Goal: Task Accomplishment & Management: Use online tool/utility

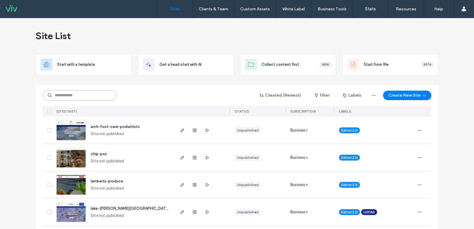
click at [63, 93] on input at bounding box center [80, 95] width 74 height 11
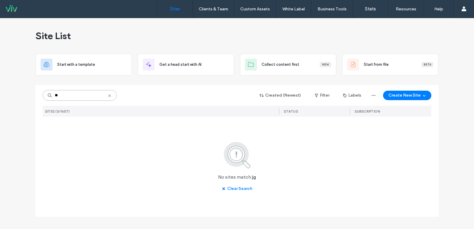
click at [66, 97] on input "**" at bounding box center [80, 95] width 74 height 11
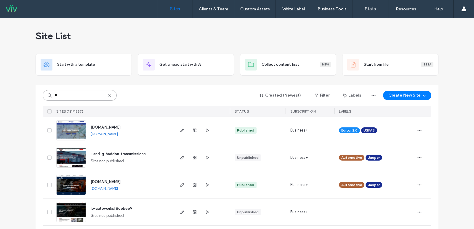
type input "*"
click at [140, 152] on span "j-and-g-haddon-transmissions" at bounding box center [118, 154] width 55 height 4
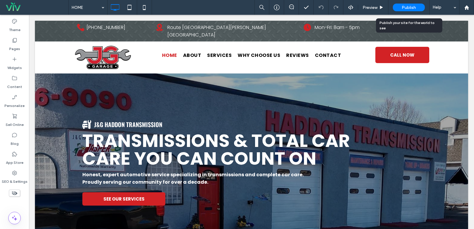
click at [399, 10] on div "Publish" at bounding box center [409, 8] width 32 height 8
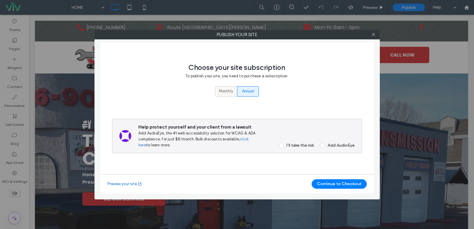
click at [216, 92] on label "Monthly" at bounding box center [226, 91] width 22 height 10
click at [280, 144] on span at bounding box center [281, 145] width 5 height 5
click at [326, 183] on button "Continue to Checkout" at bounding box center [339, 183] width 55 height 9
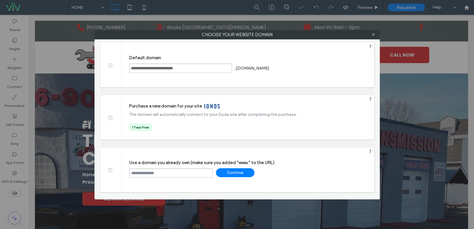
click at [183, 172] on input "text" at bounding box center [171, 172] width 84 height 9
paste input "**********"
type input "**********"
click at [224, 173] on div "Continue" at bounding box center [235, 172] width 39 height 9
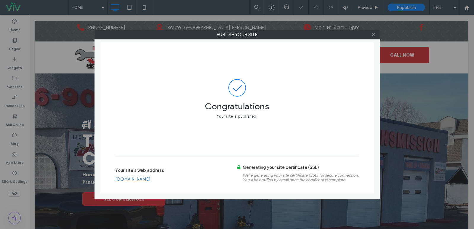
click at [375, 36] on use at bounding box center [373, 34] width 3 height 3
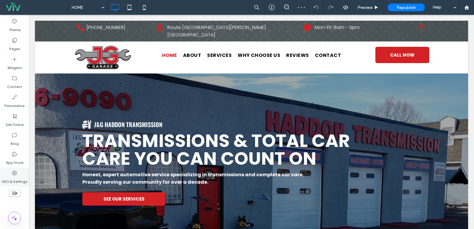
click at [14, 180] on label "SEO & Settings" at bounding box center [15, 180] width 26 height 8
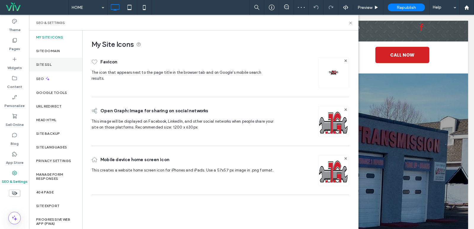
click at [53, 62] on div "Site SSL" at bounding box center [55, 65] width 53 height 14
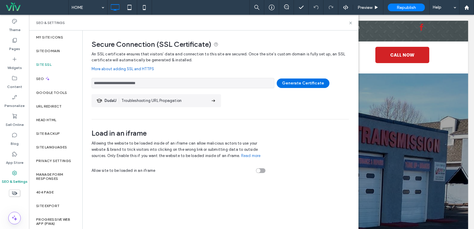
click at [297, 82] on button "Generate Certificate" at bounding box center [303, 83] width 53 height 9
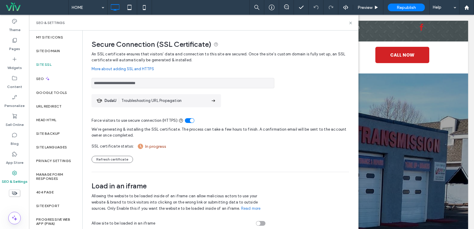
drag, startPoint x: 151, startPoint y: 86, endPoint x: 103, endPoint y: 88, distance: 47.1
click at [103, 88] on input "**********" at bounding box center [183, 83] width 183 height 10
click at [350, 24] on use at bounding box center [350, 23] width 2 height 2
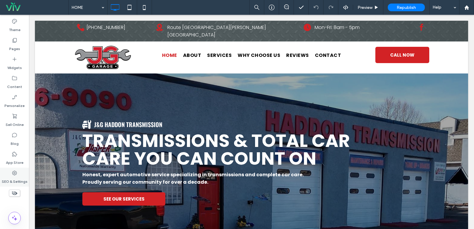
click at [20, 172] on div "SEO & Settings" at bounding box center [14, 177] width 29 height 19
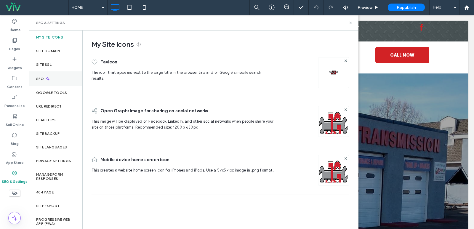
click at [55, 82] on div "SEO" at bounding box center [55, 78] width 53 height 15
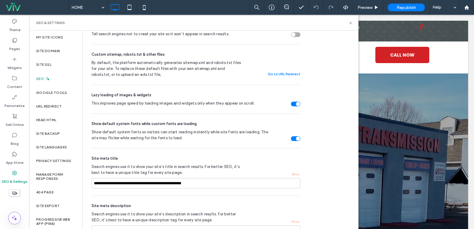
scroll to position [91, 0]
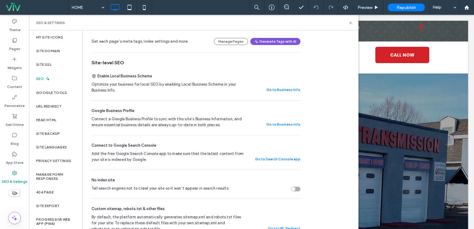
click at [272, 41] on button "Generate Tags with AI" at bounding box center [275, 41] width 50 height 7
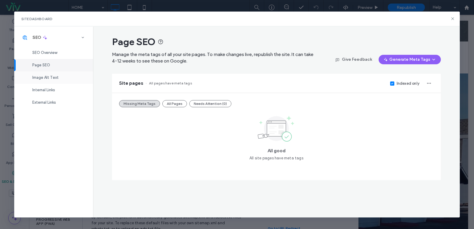
click at [56, 78] on span "Image Alt Text" at bounding box center [45, 77] width 26 height 4
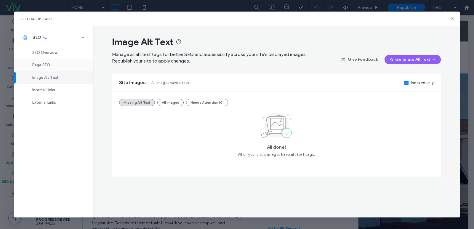
click at [56, 62] on div "Page SEO" at bounding box center [53, 65] width 79 height 12
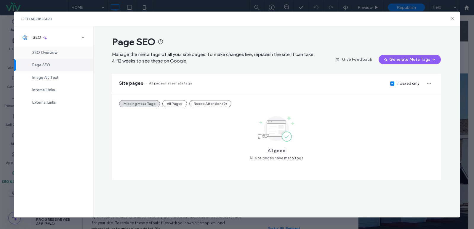
click at [56, 54] on span "SEO Overview" at bounding box center [44, 52] width 25 height 4
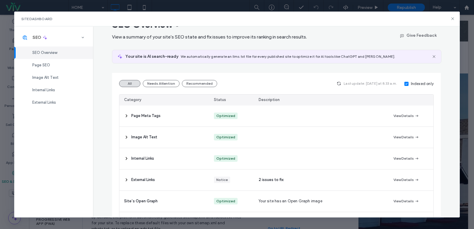
scroll to position [0, 0]
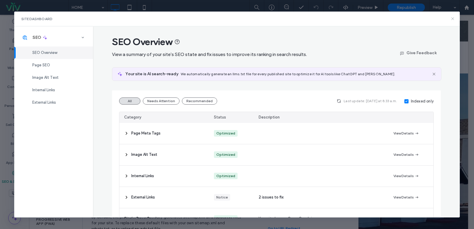
click at [452, 18] on icon at bounding box center [452, 18] width 5 height 5
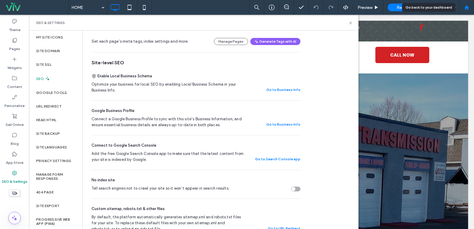
click at [469, 11] on div at bounding box center [466, 7] width 15 height 15
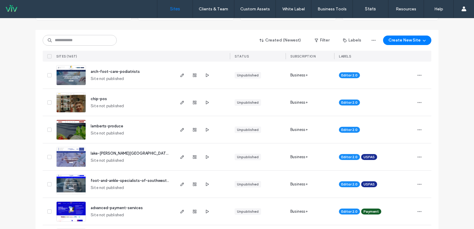
scroll to position [89, 0]
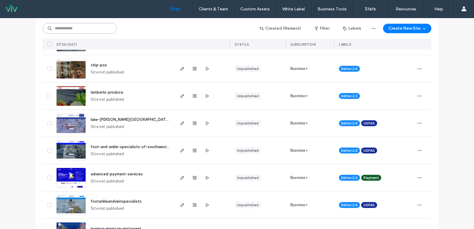
click at [80, 28] on input at bounding box center [80, 28] width 74 height 11
type input "**"
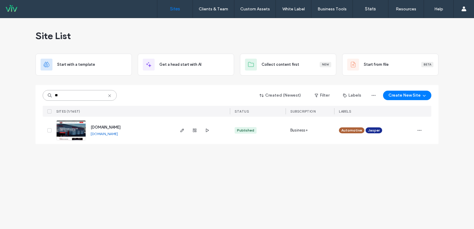
scroll to position [0, 0]
click at [110, 127] on span "www.jghaddontransmission.com" at bounding box center [106, 127] width 30 height 4
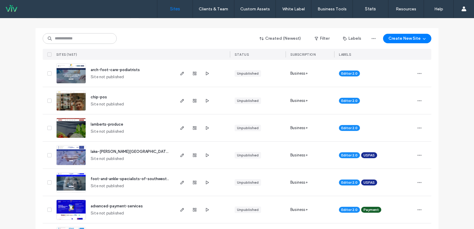
scroll to position [59, 0]
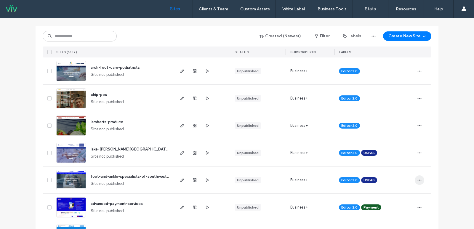
click at [418, 180] on use "button" at bounding box center [420, 180] width 4 height 1
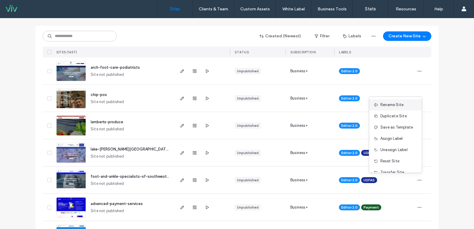
click at [398, 106] on span "Rename Site" at bounding box center [391, 105] width 23 height 6
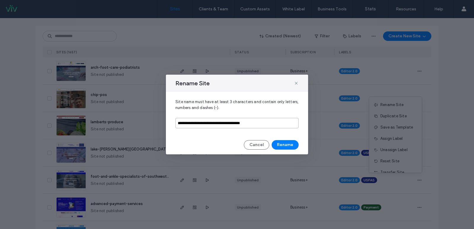
click at [188, 120] on input "**********" at bounding box center [236, 123] width 123 height 10
type input "**********"
click at [287, 146] on button "Rename" at bounding box center [285, 144] width 27 height 9
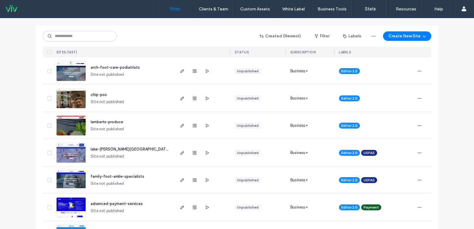
click at [123, 177] on span "family-foot-ankle-specialists" at bounding box center [118, 176] width 54 height 4
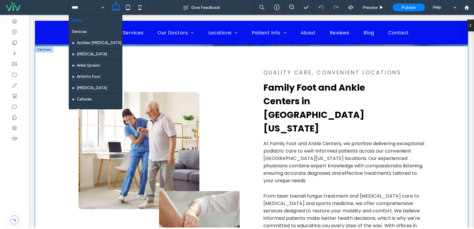
click at [252, 139] on div "Quality Care, Convenient Locations Family Foot and Ankle Centers in [GEOGRAPHIC…" at bounding box center [252, 187] width 356 height 283
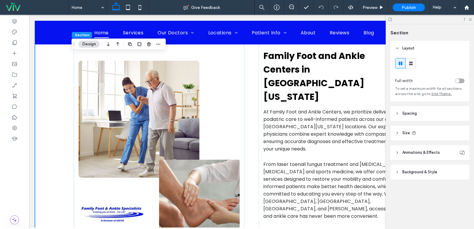
click at [473, 19] on div at bounding box center [430, 19] width 88 height 9
click at [471, 20] on icon at bounding box center [470, 19] width 4 height 4
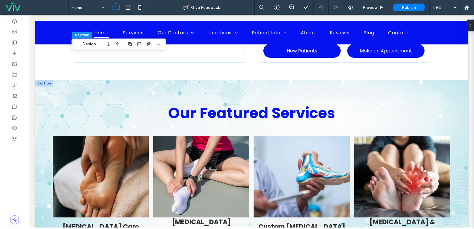
scroll to position [444, 0]
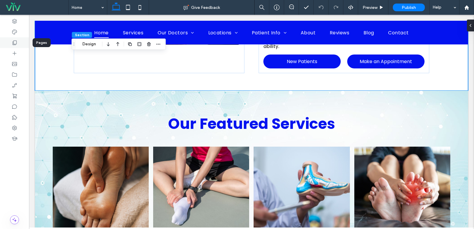
click at [16, 42] on icon at bounding box center [15, 43] width 6 height 6
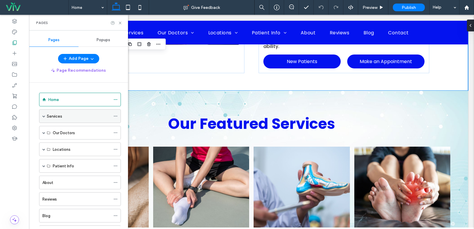
click at [63, 116] on div "Services" at bounding box center [79, 116] width 64 height 6
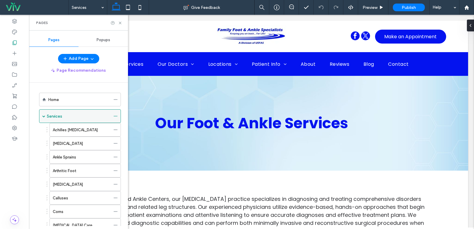
scroll to position [0, 0]
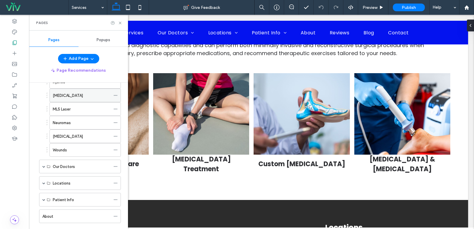
scroll to position [267, 0]
click at [72, 168] on label "Our Doctors" at bounding box center [64, 166] width 22 height 10
click at [42, 168] on span at bounding box center [43, 165] width 3 height 13
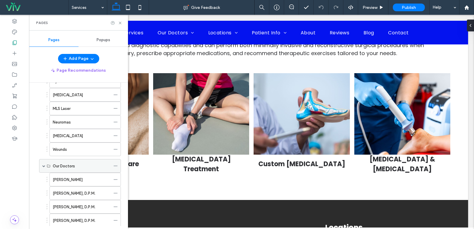
click at [42, 168] on span at bounding box center [43, 165] width 3 height 13
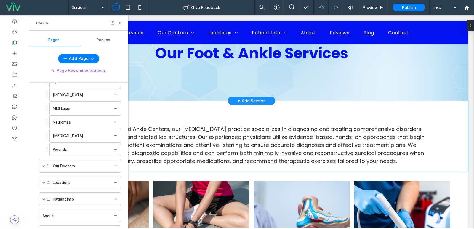
scroll to position [0, 0]
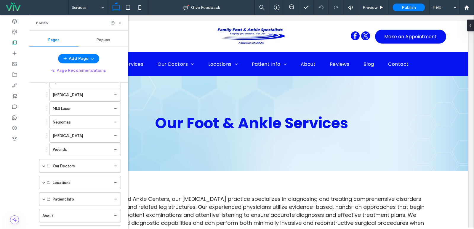
drag, startPoint x: 121, startPoint y: 22, endPoint x: 100, endPoint y: 34, distance: 24.4
click at [121, 22] on icon at bounding box center [120, 23] width 4 height 4
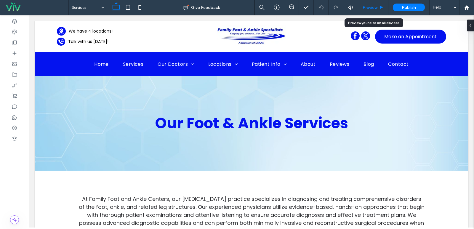
click at [374, 3] on div "Preview" at bounding box center [373, 7] width 30 height 15
click at [374, 7] on span "Preview" at bounding box center [370, 7] width 15 height 5
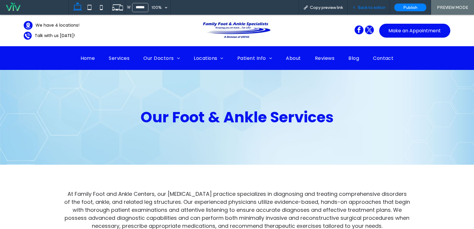
click at [366, 6] on span "Back to editor" at bounding box center [371, 7] width 27 height 5
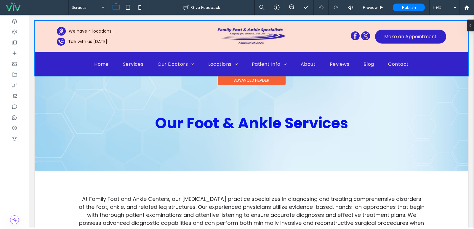
click at [75, 66] on div at bounding box center [251, 48] width 433 height 55
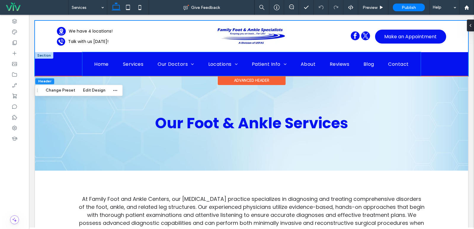
click at [82, 65] on div "Home Services Our Doctors Richard S. Mendelsohn, D.P.M. Michael Petranek, D.P.M…" at bounding box center [251, 64] width 338 height 24
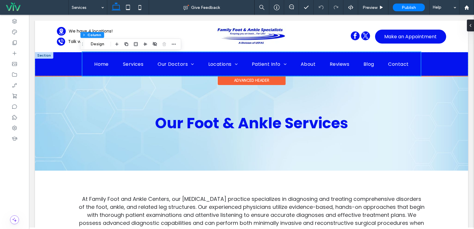
click at [83, 65] on div "Home Services Our Doctors Richard S. Mendelsohn, D.P.M. Michael Petranek, D.P.M…" at bounding box center [251, 64] width 338 height 24
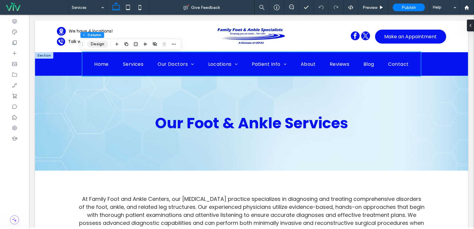
click at [91, 44] on button "Design" at bounding box center [97, 44] width 21 height 7
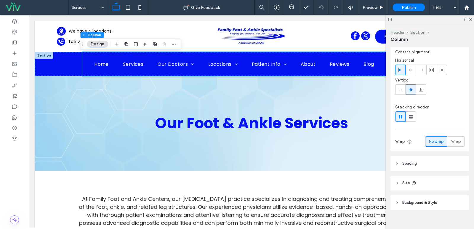
scroll to position [23, 0]
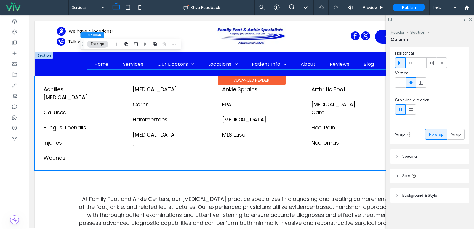
click at [123, 62] on span "Services" at bounding box center [133, 64] width 21 height 10
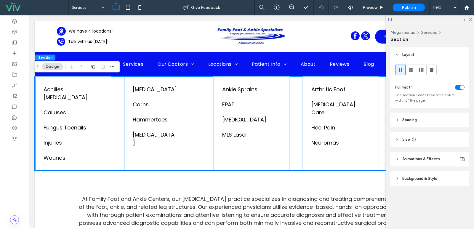
click at [127, 100] on div "Ankle Instability Corns Hammertoes Metatarsalgia" at bounding box center [162, 123] width 76 height 94
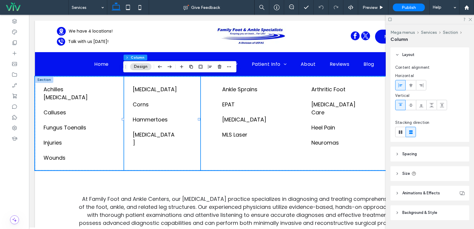
click at [43, 78] on div at bounding box center [44, 79] width 18 height 7
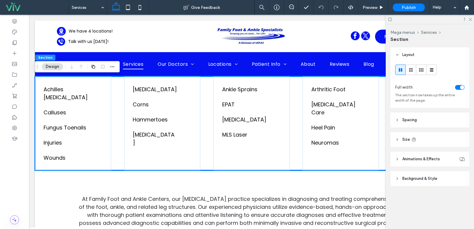
click at [425, 119] on header "Spacing" at bounding box center [430, 120] width 79 height 15
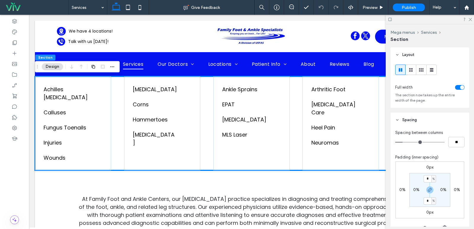
click at [416, 188] on label "0%" at bounding box center [416, 189] width 6 height 5
type input "*"
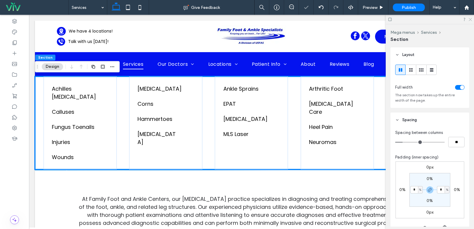
click at [471, 20] on icon at bounding box center [470, 19] width 4 height 4
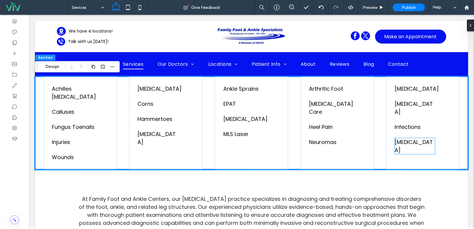
click at [409, 138] on link "[MEDICAL_DATA]" at bounding box center [414, 145] width 38 height 15
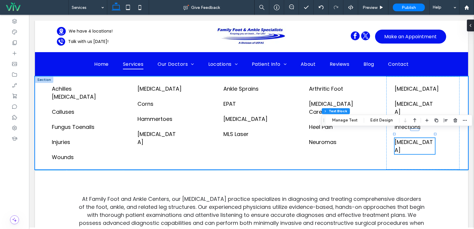
click at [409, 138] on link "[MEDICAL_DATA]" at bounding box center [414, 145] width 38 height 15
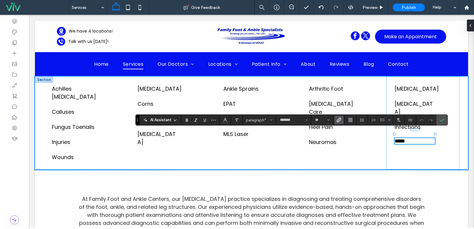
click at [338, 118] on icon "Link" at bounding box center [339, 120] width 5 height 5
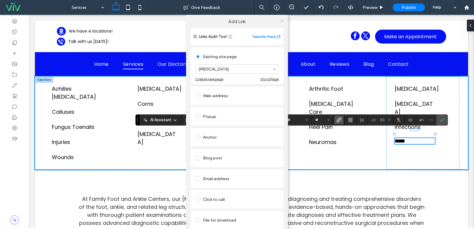
click at [280, 22] on icon at bounding box center [282, 21] width 4 height 4
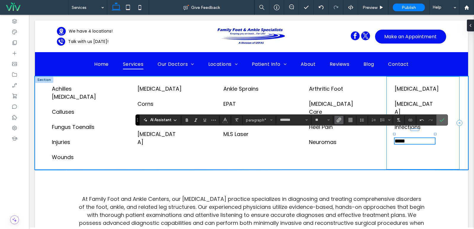
click at [444, 122] on icon "Confirm" at bounding box center [442, 120] width 5 height 5
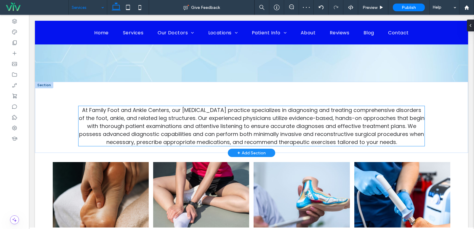
scroll to position [0, 0]
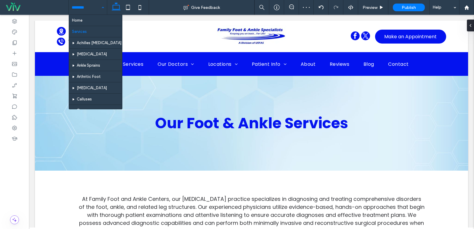
click at [88, 8] on input at bounding box center [86, 7] width 29 height 15
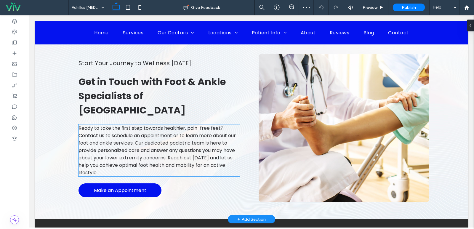
scroll to position [415, 0]
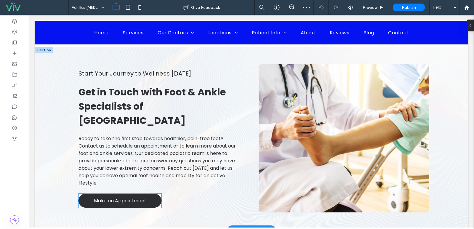
click at [121, 197] on span "Make an Appointment" at bounding box center [120, 200] width 52 height 7
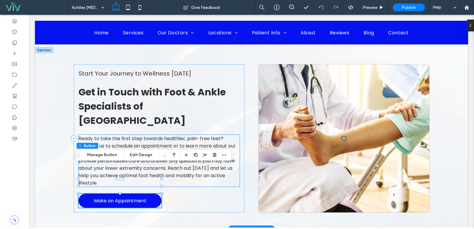
click at [111, 135] on p "Ready to take the first step towards healthier, pain-free feet? Contact us to s…" at bounding box center [159, 161] width 161 height 52
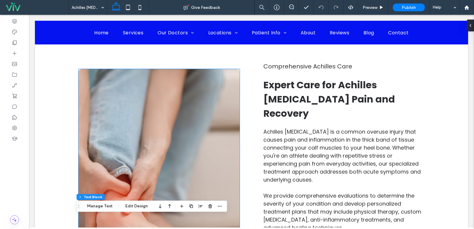
scroll to position [30, 0]
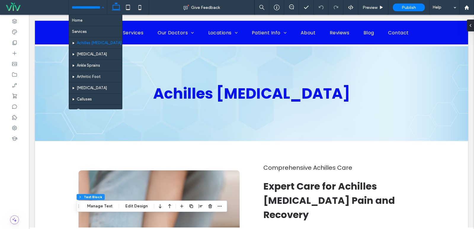
click at [94, 14] on input at bounding box center [86, 7] width 29 height 15
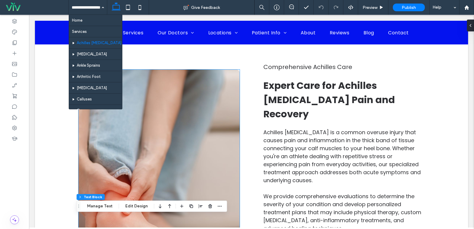
scroll to position [59, 0]
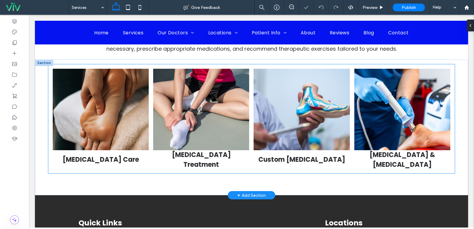
scroll to position [119, 0]
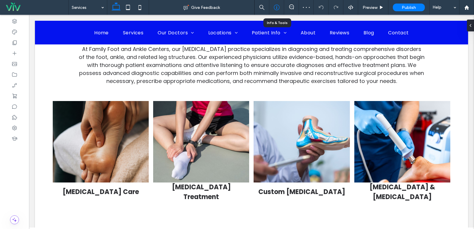
click at [280, 9] on div at bounding box center [276, 7] width 15 height 6
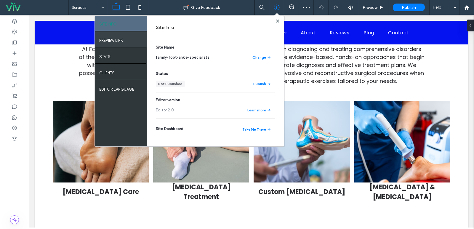
click at [133, 42] on div "PREVIEW LINK" at bounding box center [121, 39] width 52 height 15
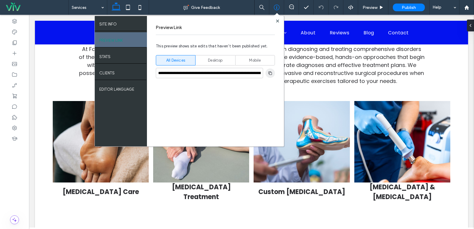
click at [270, 73] on use "button" at bounding box center [270, 73] width 4 height 4
drag, startPoint x: 437, startPoint y: 40, endPoint x: 276, endPoint y: 21, distance: 162.0
click at [276, 21] on icon at bounding box center [277, 21] width 3 height 3
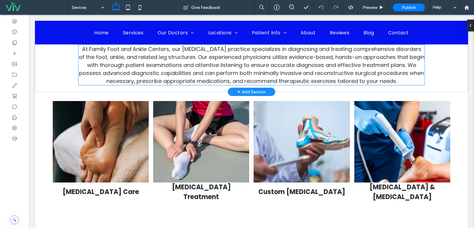
drag, startPoint x: 473, startPoint y: 67, endPoint x: 187, endPoint y: 68, distance: 286.2
click at [187, 68] on span "At Family Foot and Ankle Centers, our [MEDICAL_DATA] practice specializes in di…" at bounding box center [252, 64] width 346 height 39
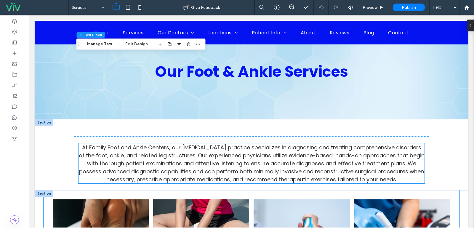
scroll to position [0, 0]
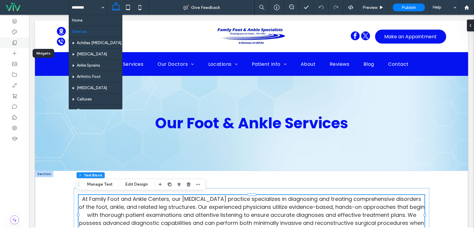
click at [15, 44] on icon at bounding box center [15, 43] width 6 height 6
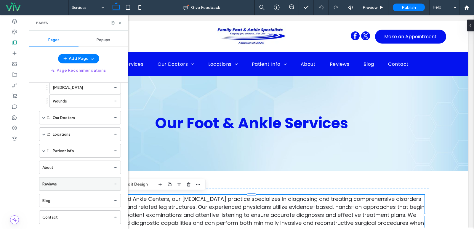
scroll to position [326, 0]
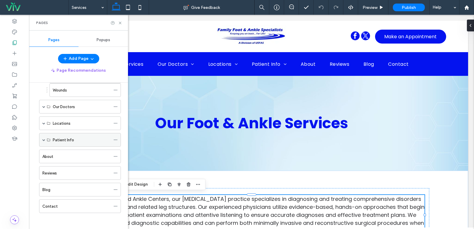
click at [42, 139] on div "Patient Info" at bounding box center [80, 140] width 82 height 14
click at [44, 140] on span at bounding box center [43, 139] width 3 height 3
click at [45, 140] on div "Patient Info" at bounding box center [80, 140] width 82 height 14
click at [42, 140] on div "Patient Info" at bounding box center [80, 140] width 82 height 14
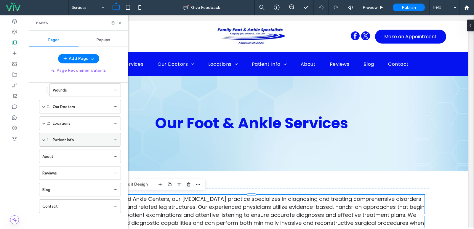
click at [45, 139] on span at bounding box center [43, 139] width 3 height 3
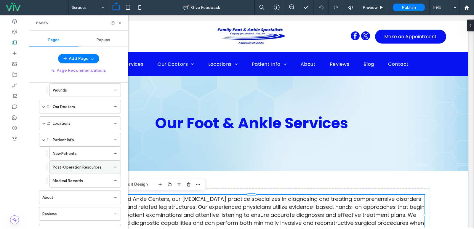
click at [98, 168] on label "Post-Operation Resources" at bounding box center [77, 167] width 49 height 10
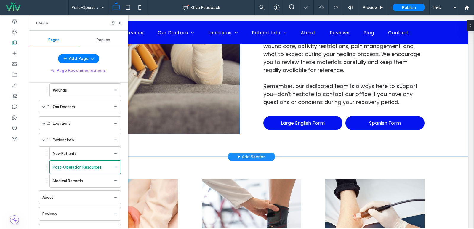
scroll to position [356, 0]
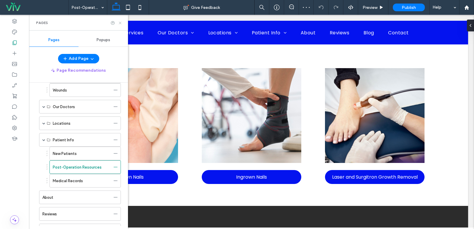
click at [120, 22] on icon at bounding box center [120, 23] width 4 height 4
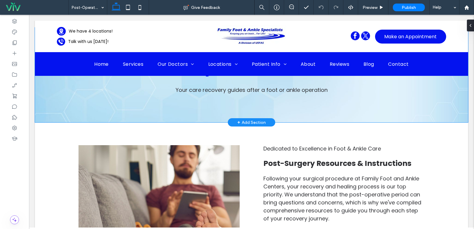
scroll to position [0, 0]
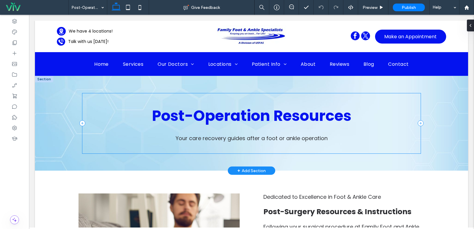
click at [175, 101] on div "Post-Operation Resources Your care recovery guides after a foot or ankle operat…" at bounding box center [251, 123] width 338 height 60
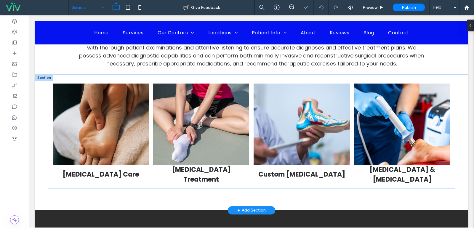
scroll to position [178, 0]
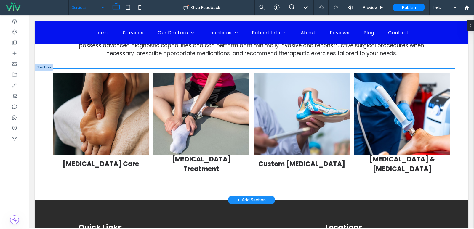
click at [201, 114] on link at bounding box center [202, 114] width 102 height 87
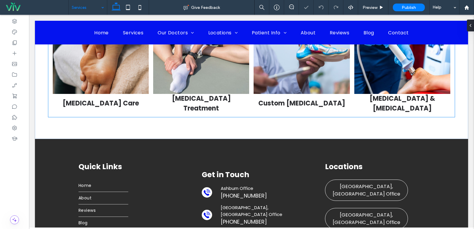
scroll to position [207, 0]
click at [158, 81] on link at bounding box center [202, 53] width 102 height 87
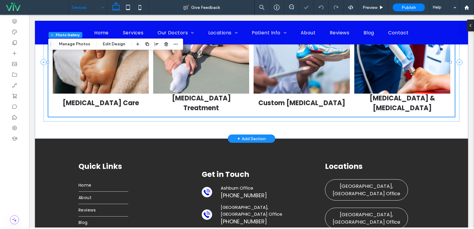
click at [158, 81] on link at bounding box center [202, 53] width 102 height 87
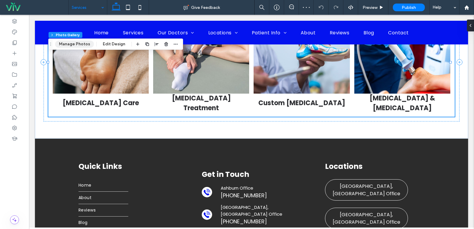
click at [68, 41] on button "Manage Photos" at bounding box center [74, 44] width 39 height 7
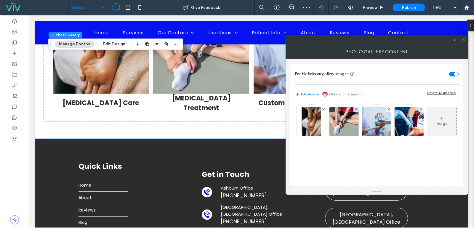
click at [440, 120] on use at bounding box center [441, 118] width 3 height 3
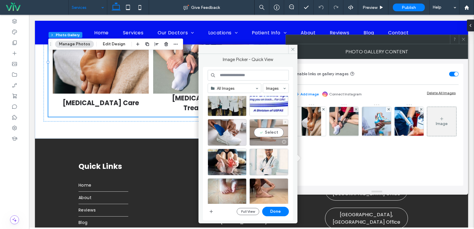
scroll to position [444, 0]
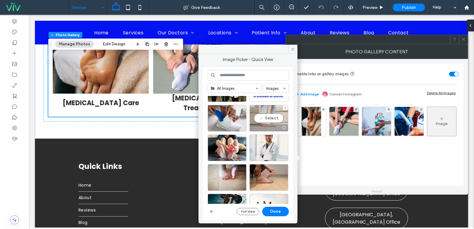
click at [268, 120] on div "Select" at bounding box center [268, 118] width 39 height 27
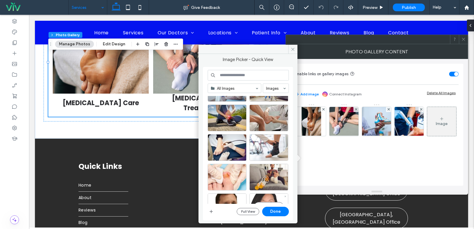
scroll to position [197, 0]
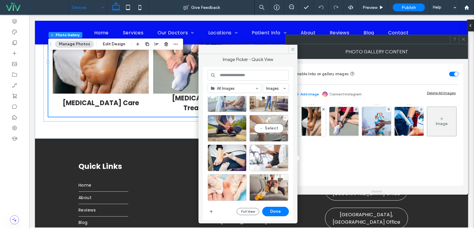
click at [270, 124] on div "Select" at bounding box center [268, 128] width 39 height 27
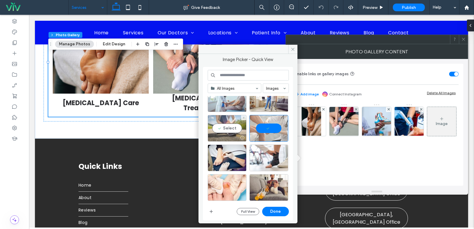
click at [229, 125] on div "Select" at bounding box center [227, 128] width 39 height 27
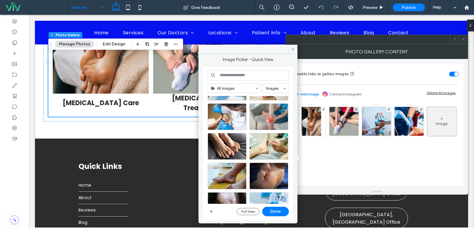
scroll to position [0, 0]
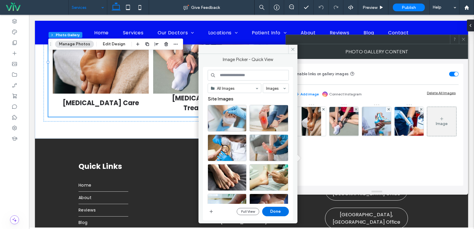
click at [279, 209] on button "Done" at bounding box center [275, 211] width 27 height 9
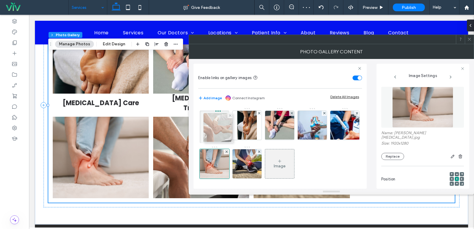
drag, startPoint x: 247, startPoint y: 164, endPoint x: 217, endPoint y: 128, distance: 47.3
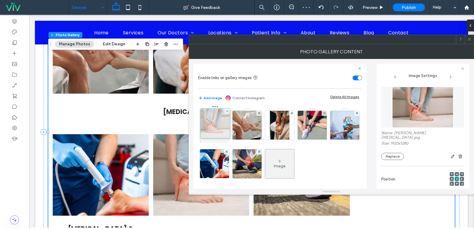
drag, startPoint x: 251, startPoint y: 167, endPoint x: 217, endPoint y: 126, distance: 53.2
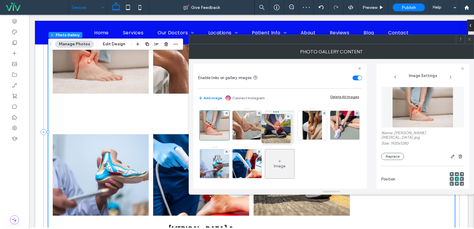
drag, startPoint x: 274, startPoint y: 159, endPoint x: 275, endPoint y: 123, distance: 36.8
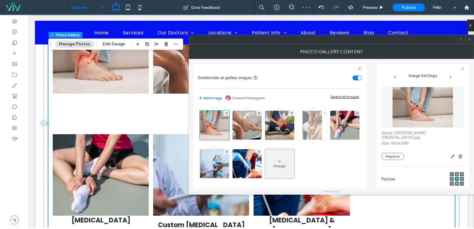
click at [324, 113] on icon at bounding box center [324, 113] width 2 height 2
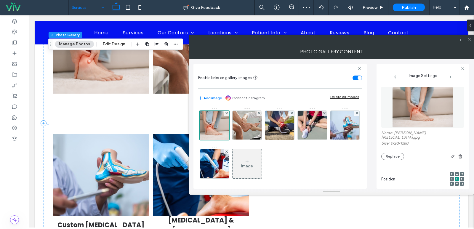
click at [324, 113] on icon at bounding box center [324, 113] width 2 height 2
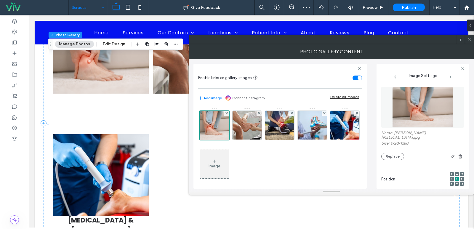
click at [324, 113] on icon at bounding box center [324, 113] width 2 height 2
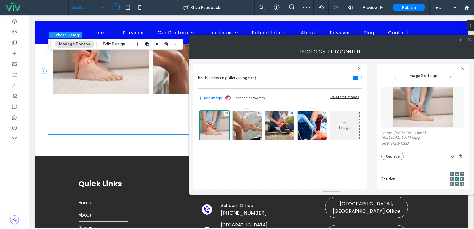
click at [324, 113] on icon at bounding box center [324, 113] width 2 height 2
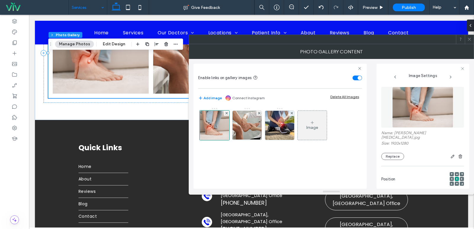
click at [309, 130] on div "Image" at bounding box center [312, 127] width 12 height 5
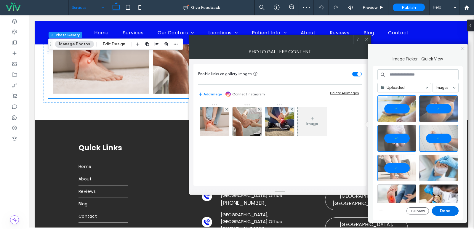
click at [440, 210] on button "Done" at bounding box center [445, 210] width 27 height 9
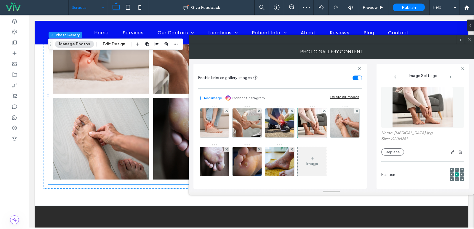
click at [298, 151] on div "Image" at bounding box center [312, 162] width 29 height 28
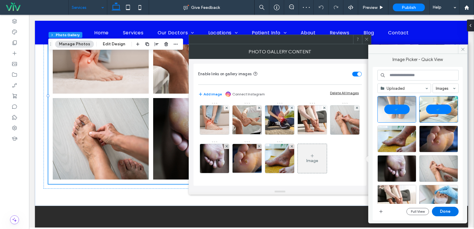
click at [449, 212] on button "Done" at bounding box center [445, 211] width 27 height 9
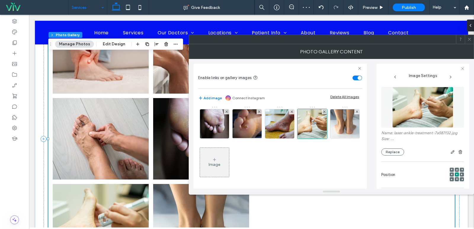
scroll to position [41, 0]
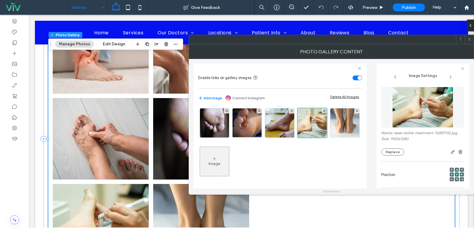
click at [229, 156] on div "Image" at bounding box center [214, 162] width 29 height 28
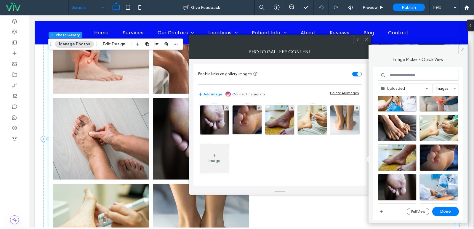
scroll to position [178, 0]
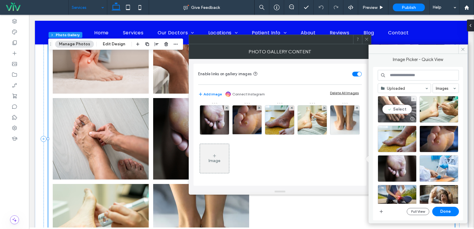
click at [399, 111] on div "Select" at bounding box center [397, 109] width 39 height 27
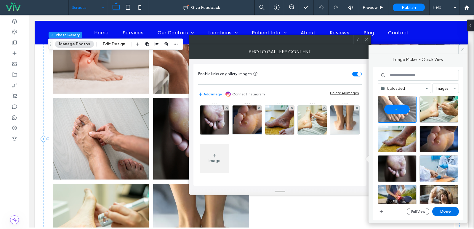
click at [439, 210] on button "Done" at bounding box center [445, 211] width 27 height 9
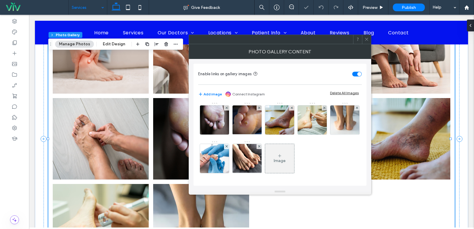
scroll to position [41, 0]
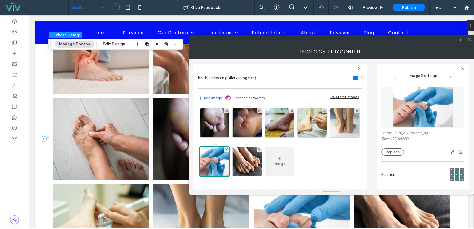
click at [265, 155] on div "Image" at bounding box center [279, 162] width 29 height 28
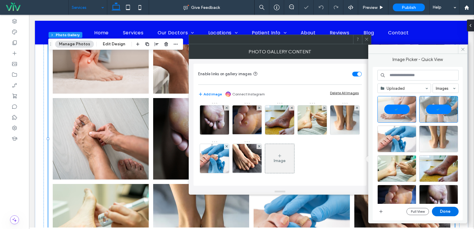
click at [452, 209] on button "Done" at bounding box center [445, 211] width 27 height 9
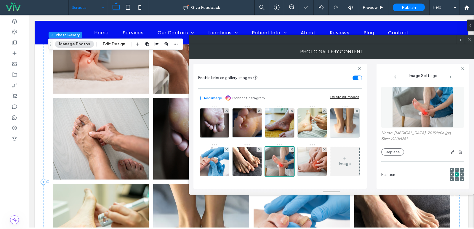
click at [343, 158] on icon at bounding box center [345, 158] width 5 height 5
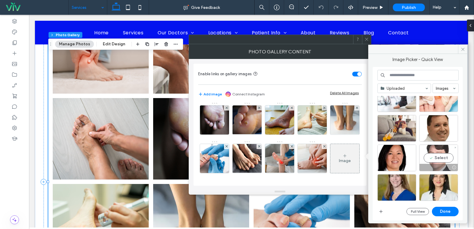
scroll to position [396, 0]
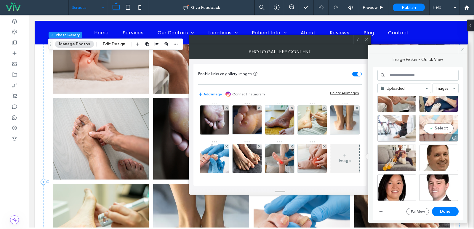
click at [450, 120] on div "Select" at bounding box center [438, 128] width 39 height 27
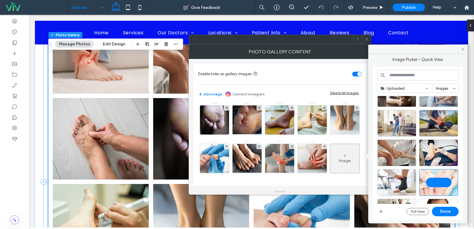
scroll to position [337, 0]
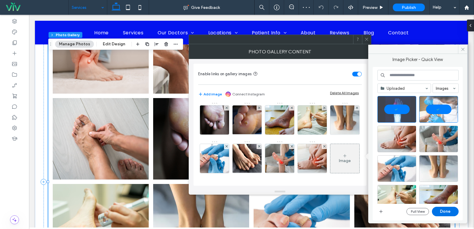
drag, startPoint x: 449, startPoint y: 212, endPoint x: 430, endPoint y: 197, distance: 24.2
click at [449, 212] on button "Done" at bounding box center [445, 211] width 27 height 9
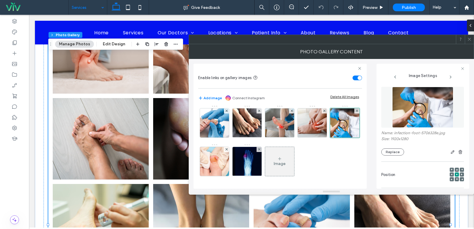
click at [265, 157] on div "Image" at bounding box center [279, 162] width 29 height 28
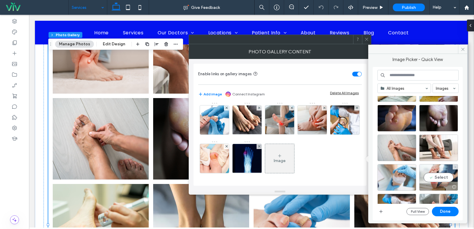
scroll to position [178, 0]
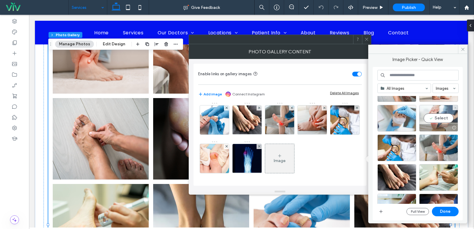
click at [436, 118] on div "Select" at bounding box center [438, 118] width 39 height 27
click at [444, 213] on button "Done" at bounding box center [445, 211] width 27 height 9
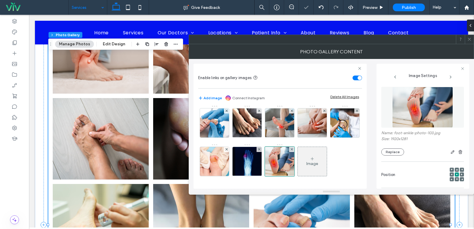
scroll to position [118, 0]
click at [298, 166] on div "Image" at bounding box center [312, 162] width 29 height 28
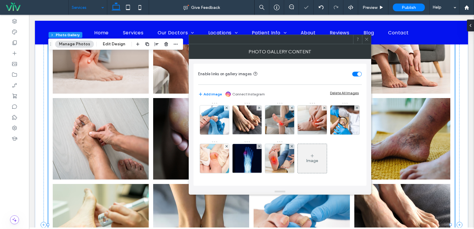
scroll to position [117, 0]
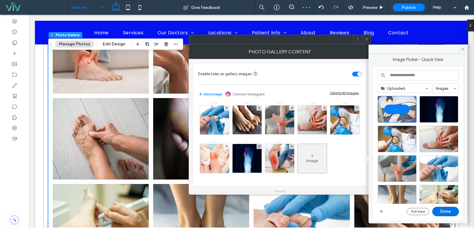
click at [440, 211] on button "Done" at bounding box center [445, 211] width 27 height 9
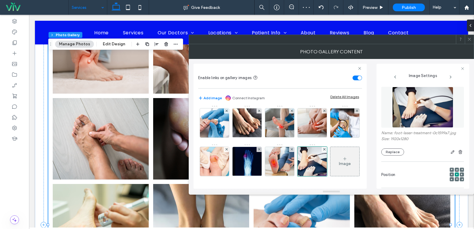
click at [339, 164] on div "Image" at bounding box center [345, 163] width 12 height 5
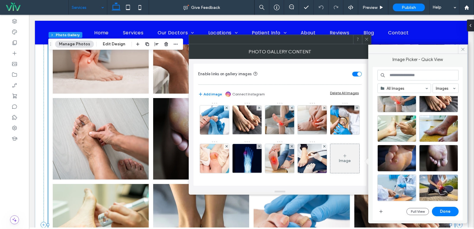
scroll to position [257, 0]
click at [379, 209] on span "button" at bounding box center [380, 211] width 7 height 7
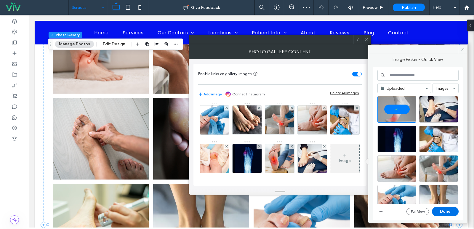
click at [446, 212] on button "Done" at bounding box center [445, 211] width 27 height 9
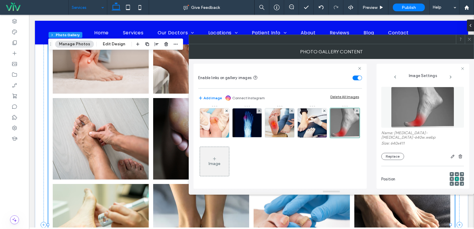
scroll to position [156, 0]
click at [214, 157] on icon at bounding box center [214, 158] width 5 height 5
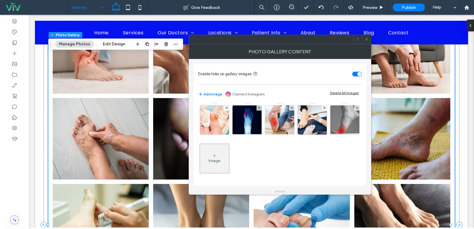
scroll to position [156, 0]
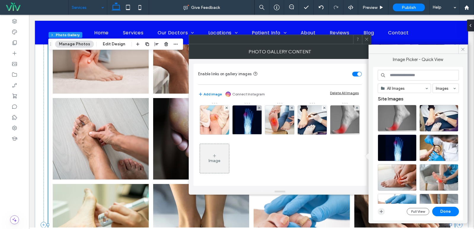
click at [382, 211] on icon "button" at bounding box center [381, 211] width 5 height 5
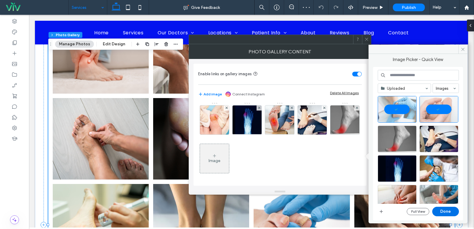
click at [448, 213] on button "Done" at bounding box center [445, 211] width 27 height 9
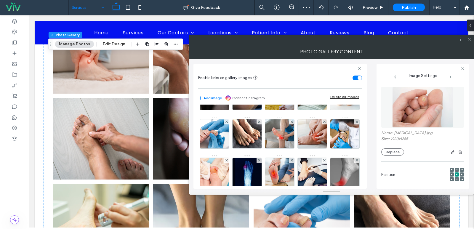
scroll to position [0, 0]
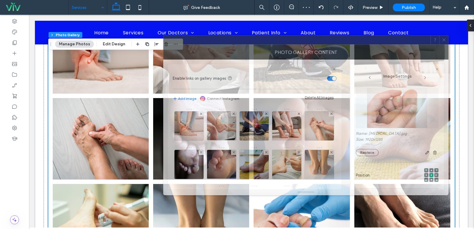
drag, startPoint x: 306, startPoint y: 37, endPoint x: 294, endPoint y: 44, distance: 13.9
click at [294, 44] on div at bounding box center [297, 40] width 267 height 9
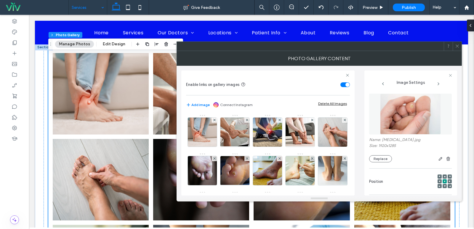
scroll to position [208, 0]
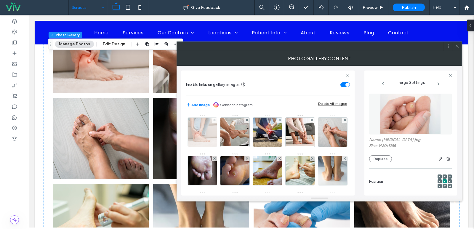
click at [208, 129] on img at bounding box center [203, 132] width 44 height 29
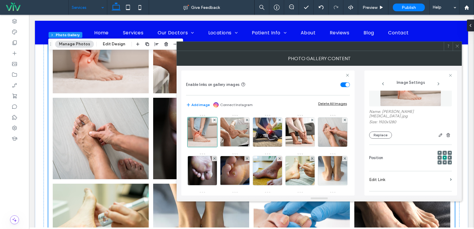
scroll to position [119, 0]
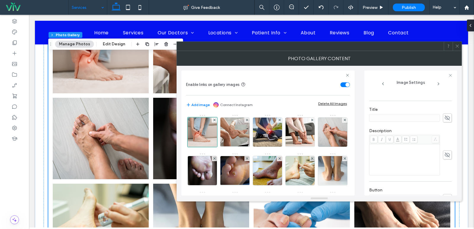
click at [443, 113] on span at bounding box center [447, 117] width 9 height 9
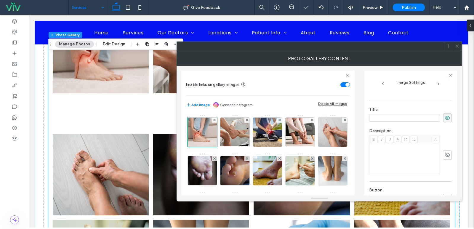
click at [423, 114] on input at bounding box center [404, 118] width 71 height 8
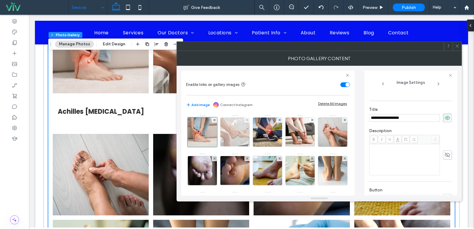
type input "**********"
click at [231, 124] on img at bounding box center [235, 132] width 44 height 29
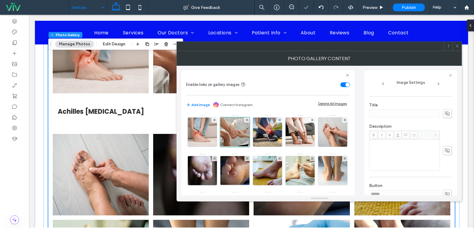
click at [449, 116] on div "Name: ankle-instability.jpg Size: 1920x1281 Replace Position Edit Link Title De…" at bounding box center [410, 143] width 83 height 105
click at [439, 113] on div at bounding box center [410, 113] width 83 height 9
click at [404, 110] on input at bounding box center [404, 114] width 71 height 8
type input "**********"
click at [276, 137] on img at bounding box center [268, 132] width 44 height 29
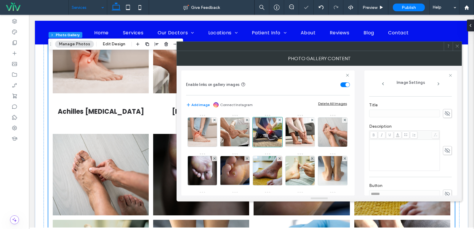
click at [443, 112] on span at bounding box center [447, 113] width 9 height 9
click at [414, 113] on input at bounding box center [404, 114] width 71 height 8
type input "**********"
click at [298, 134] on img at bounding box center [301, 132] width 44 height 29
click at [448, 116] on span at bounding box center [447, 113] width 9 height 9
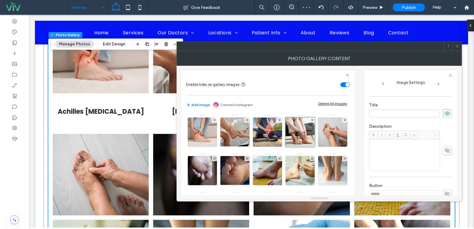
click at [400, 110] on input at bounding box center [404, 114] width 71 height 8
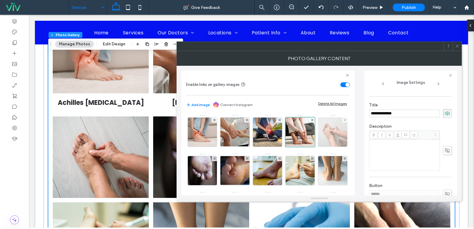
type input "**********"
click at [311, 147] on img at bounding box center [333, 132] width 44 height 29
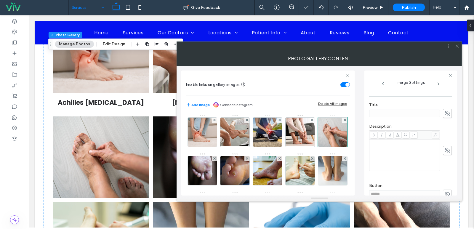
click at [444, 111] on icon at bounding box center [447, 113] width 6 height 7
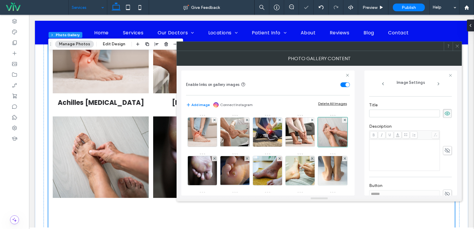
click at [420, 115] on input at bounding box center [404, 114] width 71 height 8
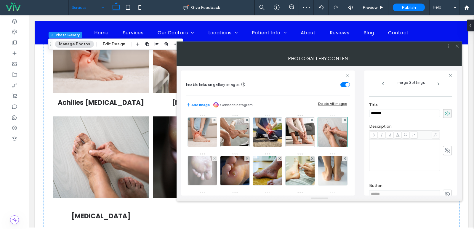
type input "*******"
click at [224, 177] on img at bounding box center [203, 170] width 44 height 29
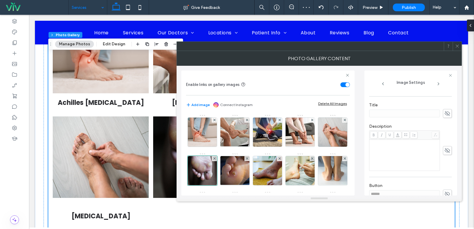
click at [444, 116] on icon at bounding box center [447, 113] width 6 height 7
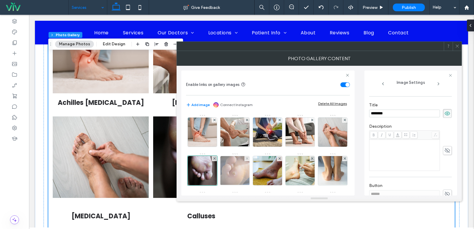
type input "********"
click at [258, 171] on img at bounding box center [235, 170] width 46 height 29
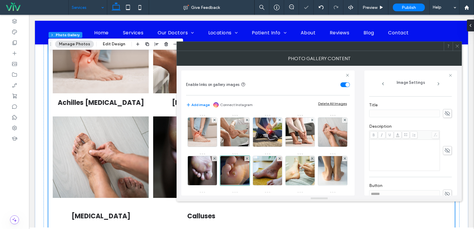
click at [444, 116] on icon at bounding box center [447, 113] width 6 height 7
click at [423, 113] on input at bounding box center [404, 114] width 71 height 8
type input "*****"
click at [289, 171] on img at bounding box center [268, 170] width 44 height 29
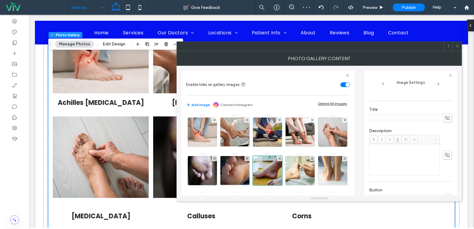
scroll to position [123, 0]
click at [443, 113] on span at bounding box center [447, 113] width 9 height 9
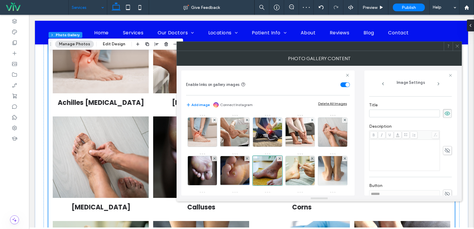
click at [407, 112] on input at bounding box center [404, 114] width 71 height 8
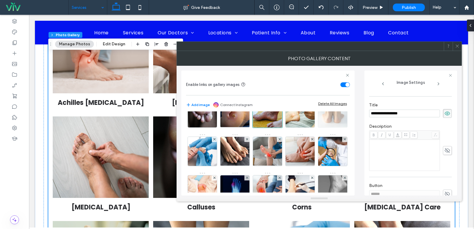
scroll to position [59, 0]
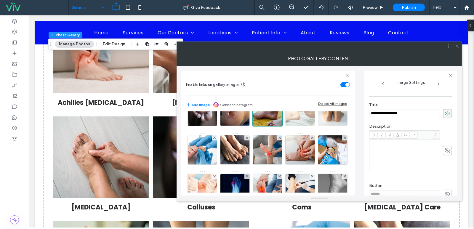
type input "**********"
click at [279, 126] on img at bounding box center [301, 111] width 44 height 29
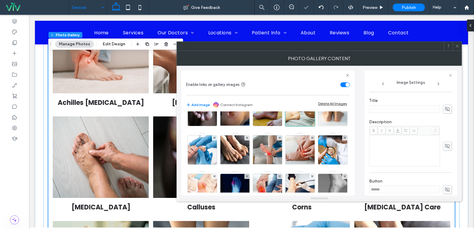
scroll to position [119, 0]
click at [445, 113] on icon at bounding box center [447, 113] width 6 height 7
type input "****"
click at [311, 126] on img at bounding box center [333, 111] width 44 height 29
click at [444, 111] on icon at bounding box center [447, 113] width 6 height 7
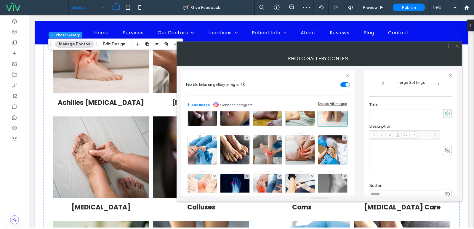
click at [393, 111] on input at bounding box center [404, 114] width 71 height 8
type input "*********"
click at [224, 151] on img at bounding box center [203, 149] width 44 height 29
click at [438, 111] on div at bounding box center [410, 113] width 83 height 9
click at [444, 111] on icon at bounding box center [447, 113] width 6 height 7
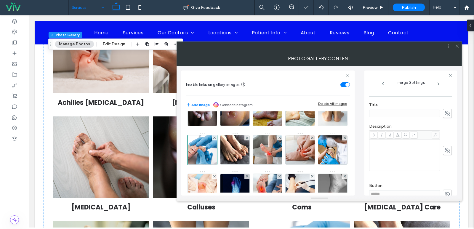
click at [445, 112] on icon at bounding box center [447, 113] width 6 height 7
click at [409, 113] on input at bounding box center [404, 114] width 71 height 8
type input "**********"
click at [255, 147] on img at bounding box center [235, 149] width 39 height 29
click at [446, 115] on icon at bounding box center [447, 113] width 6 height 7
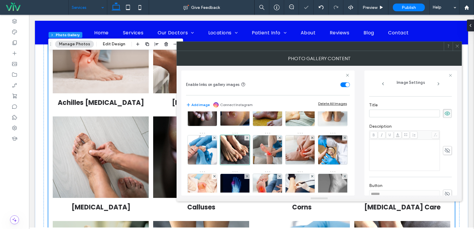
click at [406, 116] on input at bounding box center [404, 114] width 71 height 8
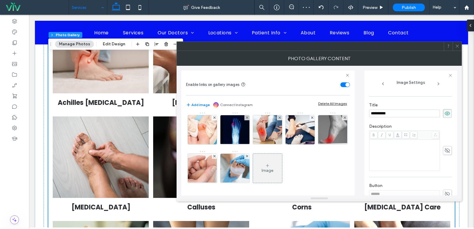
type input "**********"
click at [246, 106] on img at bounding box center [268, 91] width 44 height 29
click at [444, 114] on icon at bounding box center [447, 113] width 6 height 7
click at [409, 112] on input at bounding box center [404, 114] width 71 height 8
type input "**********"
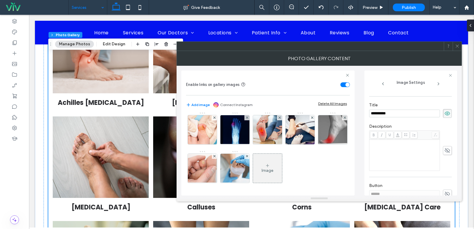
click at [279, 106] on img at bounding box center [301, 91] width 44 height 29
drag, startPoint x: 445, startPoint y: 115, endPoint x: 415, endPoint y: 114, distance: 30.0
click at [445, 115] on use at bounding box center [447, 113] width 5 height 5
click at [414, 113] on input at bounding box center [404, 114] width 71 height 8
type input "*********"
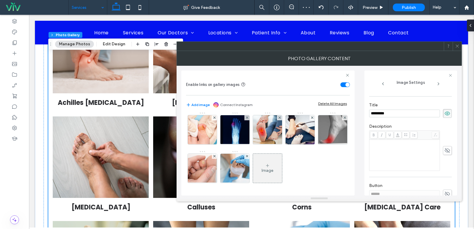
click at [311, 106] on img at bounding box center [333, 91] width 44 height 29
drag, startPoint x: 442, startPoint y: 113, endPoint x: 397, endPoint y: 113, distance: 45.0
click at [444, 113] on icon at bounding box center [447, 113] width 6 height 7
type input "**********"
click at [224, 131] on img at bounding box center [203, 129] width 44 height 29
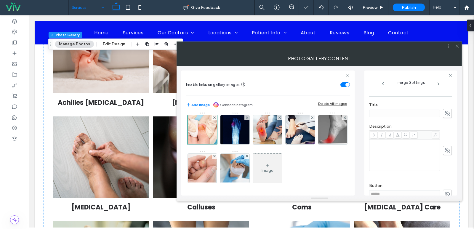
click at [444, 116] on icon at bounding box center [447, 113] width 6 height 7
type input "**********"
click at [215, 144] on img at bounding box center [235, 129] width 40 height 29
click at [447, 114] on span at bounding box center [447, 113] width 9 height 9
click at [408, 117] on input at bounding box center [404, 114] width 71 height 8
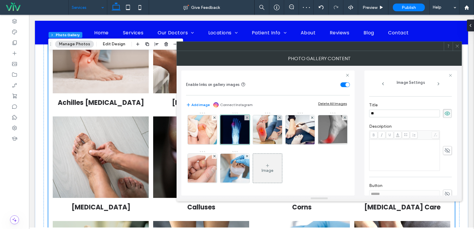
type input "*"
type input "******"
click at [246, 144] on img at bounding box center [268, 129] width 44 height 29
click at [444, 110] on icon at bounding box center [447, 113] width 6 height 7
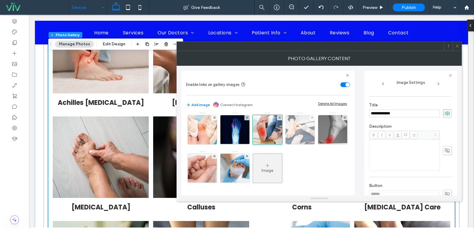
type input "**********"
click at [279, 144] on img at bounding box center [301, 129] width 44 height 29
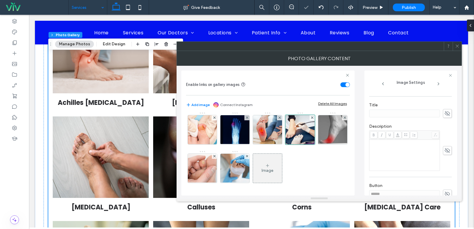
click at [445, 113] on use at bounding box center [447, 113] width 5 height 5
click at [390, 114] on input at bounding box center [404, 114] width 71 height 8
type input "*"
type input "*********"
click at [310, 144] on img at bounding box center [332, 129] width 45 height 29
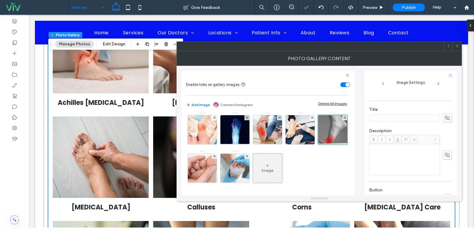
click at [444, 115] on icon at bounding box center [447, 118] width 6 height 7
type input "********"
click at [204, 176] on img at bounding box center [202, 168] width 43 height 29
click at [444, 114] on icon at bounding box center [447, 113] width 6 height 7
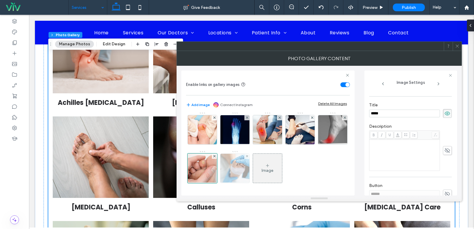
type input "*****"
click at [239, 179] on img at bounding box center [235, 168] width 44 height 29
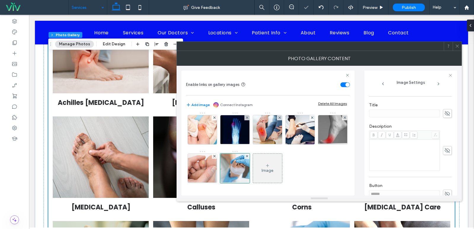
click at [447, 113] on use at bounding box center [447, 113] width 5 height 5
type input "*"
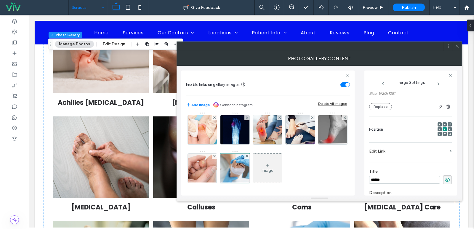
scroll to position [51, 0]
type input "******"
click at [423, 157] on label "Edit Link" at bounding box center [408, 152] width 79 height 11
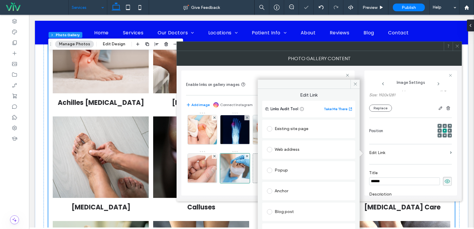
click at [306, 130] on div "Existing site page" at bounding box center [309, 128] width 84 height 9
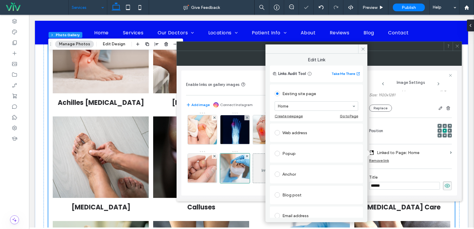
click at [295, 140] on div "Web address" at bounding box center [316, 133] width 93 height 18
click at [305, 112] on section "Home" at bounding box center [317, 105] width 84 height 15
type input "**"
click at [363, 48] on icon at bounding box center [363, 49] width 4 height 4
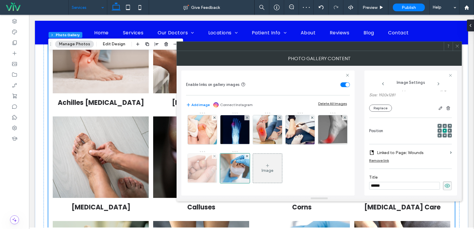
click at [202, 175] on img at bounding box center [202, 168] width 43 height 29
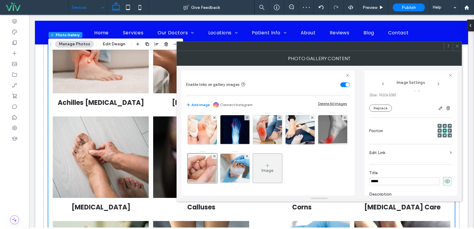
click at [395, 150] on label "Edit Link" at bounding box center [408, 152] width 79 height 11
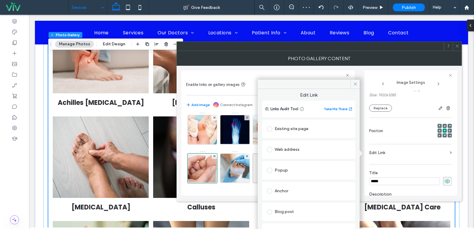
click at [299, 130] on div "Existing site page" at bounding box center [309, 128] width 84 height 9
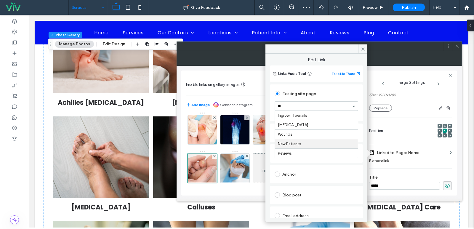
type input "***"
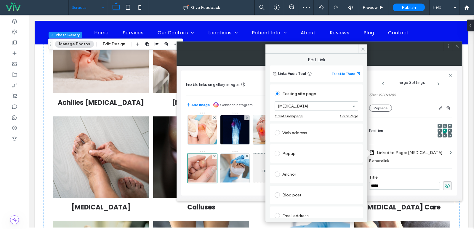
click at [364, 51] on icon at bounding box center [363, 49] width 4 height 4
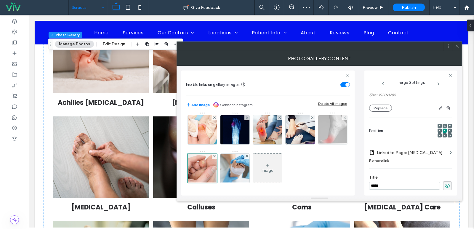
click at [310, 134] on img at bounding box center [332, 129] width 45 height 29
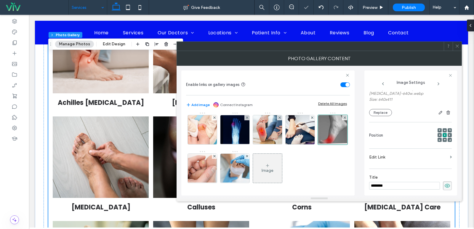
click at [400, 152] on label "Edit Link" at bounding box center [408, 157] width 79 height 11
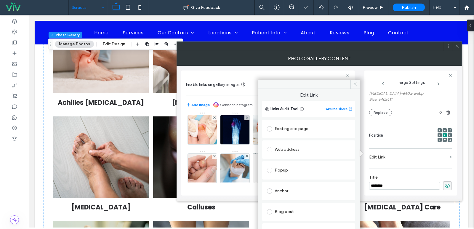
click at [295, 131] on div "Existing site page" at bounding box center [309, 128] width 84 height 9
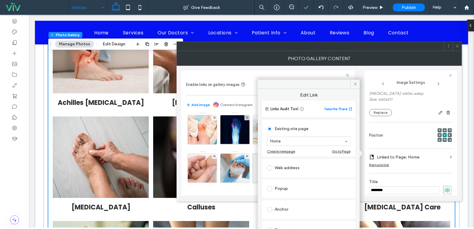
click at [289, 159] on div "Web address" at bounding box center [308, 168] width 93 height 18
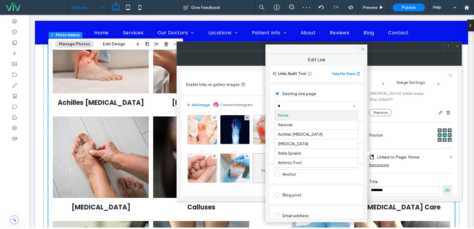
type input "**"
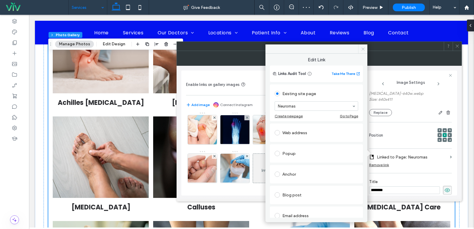
click at [364, 46] on span at bounding box center [362, 48] width 9 height 9
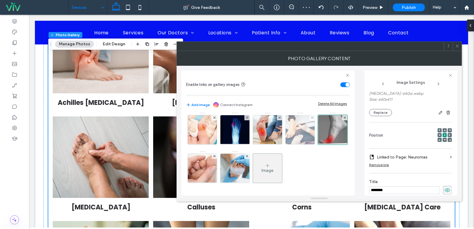
click at [279, 134] on img at bounding box center [301, 129] width 44 height 29
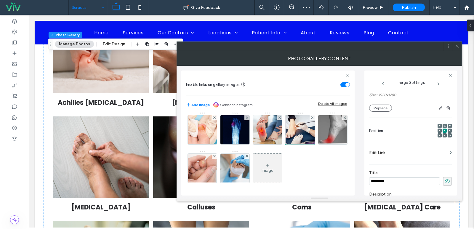
click at [407, 154] on label "Edit Link" at bounding box center [408, 152] width 79 height 11
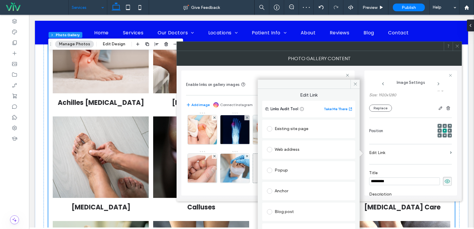
click at [297, 131] on div "Existing site page" at bounding box center [309, 128] width 84 height 9
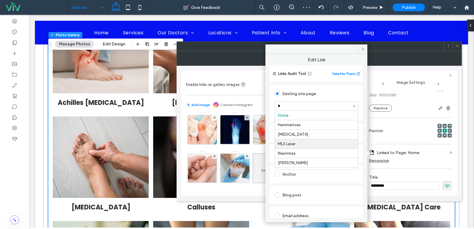
type input "**"
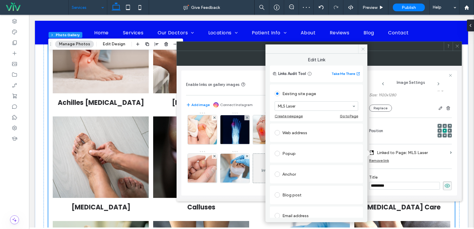
click at [364, 49] on icon at bounding box center [363, 49] width 4 height 4
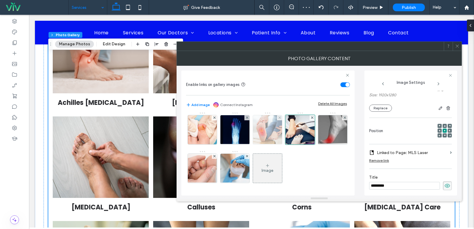
click at [246, 137] on img at bounding box center [268, 129] width 44 height 29
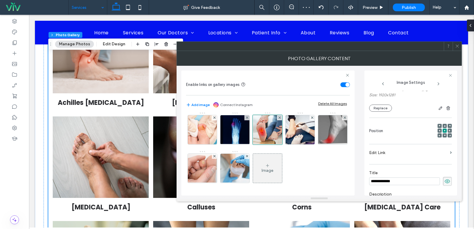
click at [407, 151] on label "Edit Link" at bounding box center [408, 152] width 79 height 11
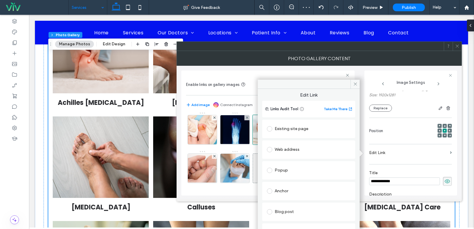
click at [304, 127] on div "Existing site page" at bounding box center [309, 128] width 84 height 9
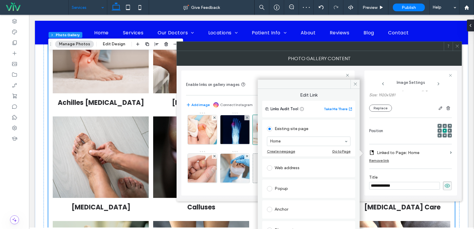
click at [309, 159] on div "Web address" at bounding box center [308, 168] width 93 height 18
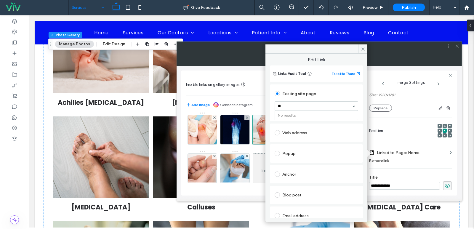
type input "*"
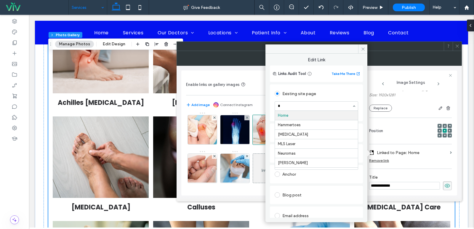
type input "**"
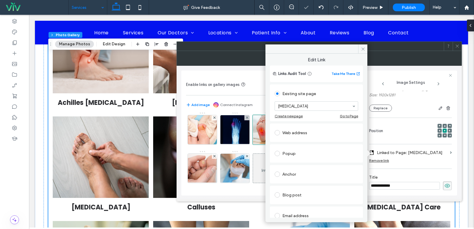
click at [361, 54] on div "Edit Link Links Audit Tool Take Me There Existing site page Metatarsalgia Creat…" at bounding box center [316, 136] width 102 height 164
click at [362, 51] on span at bounding box center [362, 48] width 9 height 9
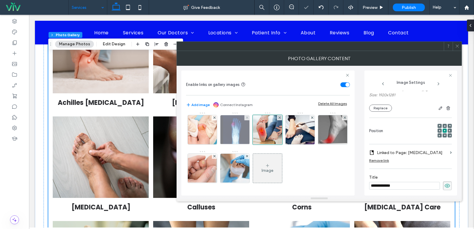
click at [215, 144] on img at bounding box center [235, 129] width 40 height 29
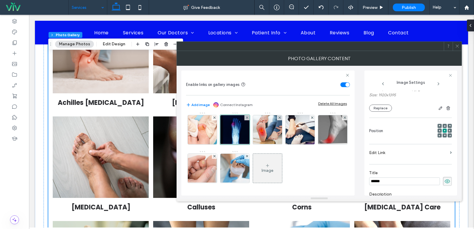
click at [395, 150] on label "Edit Link" at bounding box center [408, 152] width 79 height 11
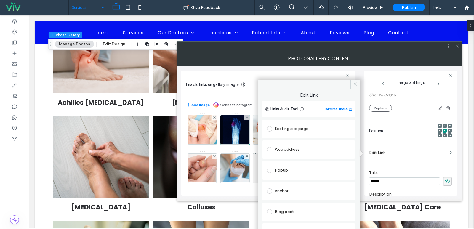
click at [303, 130] on div "Existing site page" at bounding box center [309, 128] width 84 height 9
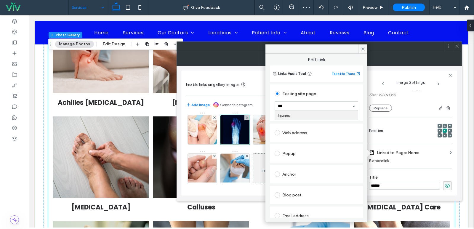
type input "****"
click at [361, 48] on icon at bounding box center [363, 49] width 4 height 4
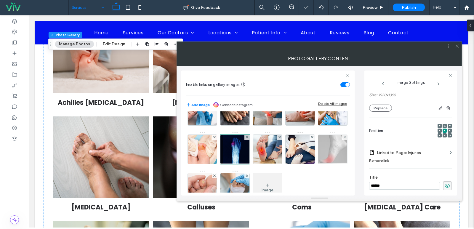
scroll to position [89, 0]
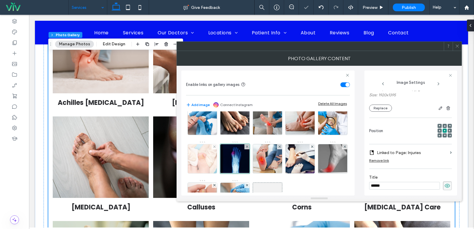
click at [224, 161] on img at bounding box center [203, 158] width 44 height 29
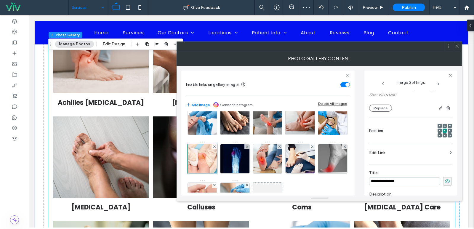
click at [403, 153] on label "Edit Link" at bounding box center [408, 152] width 79 height 11
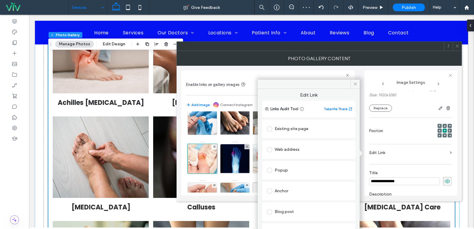
click at [303, 127] on div "Existing site page" at bounding box center [309, 128] width 84 height 9
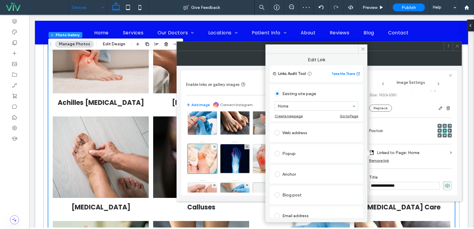
click at [294, 140] on div "Web address" at bounding box center [316, 133] width 93 height 18
type input "***"
click at [363, 48] on icon at bounding box center [363, 49] width 4 height 4
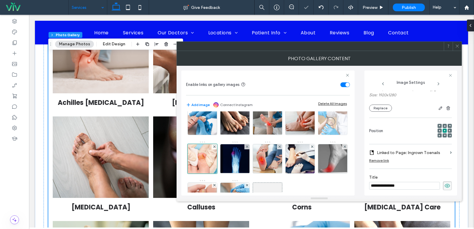
click at [311, 135] on img at bounding box center [333, 120] width 44 height 29
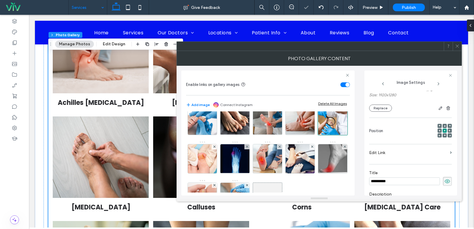
click at [414, 151] on label "Edit Link" at bounding box center [408, 152] width 79 height 11
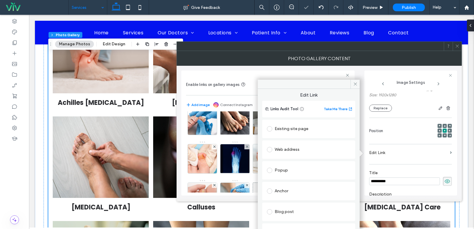
click at [314, 129] on div "Existing site page" at bounding box center [309, 128] width 84 height 9
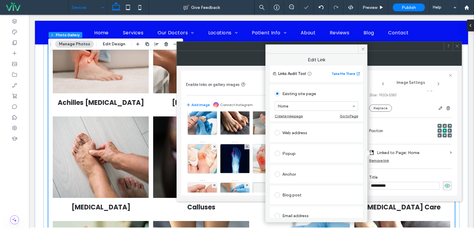
click at [289, 143] on div "Existing site page Home Create new page Go to Page Web address Popup Anchor Blo…" at bounding box center [316, 174] width 93 height 183
type input "****"
click at [305, 109] on div "****" at bounding box center [316, 106] width 83 height 9
click at [279, 135] on img at bounding box center [301, 120] width 44 height 29
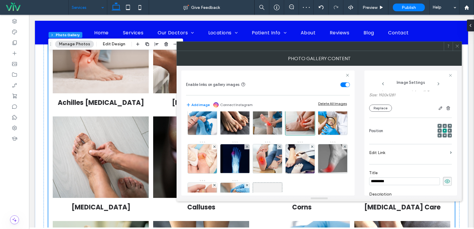
click at [380, 152] on label "Edit Link" at bounding box center [408, 152] width 79 height 11
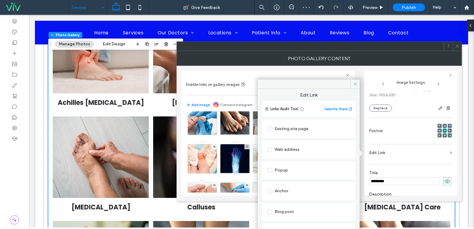
click at [303, 129] on div "Existing site page" at bounding box center [309, 128] width 84 height 9
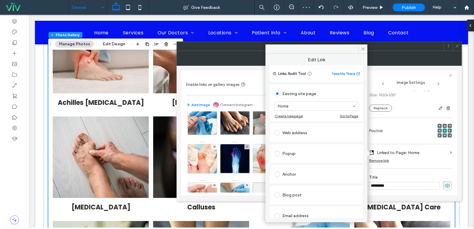
click at [292, 143] on div "Existing site page Home Create new page Go to Page Web address Popup Anchor Blo…" at bounding box center [316, 174] width 93 height 183
type input "***"
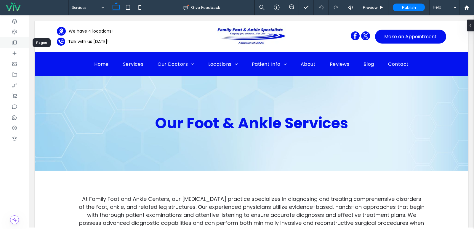
click at [15, 41] on icon at bounding box center [15, 43] width 6 height 6
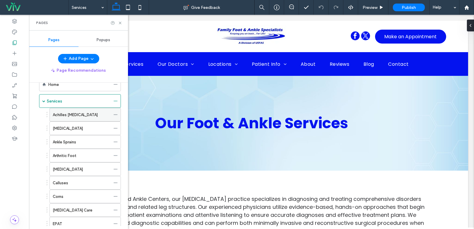
scroll to position [30, 0]
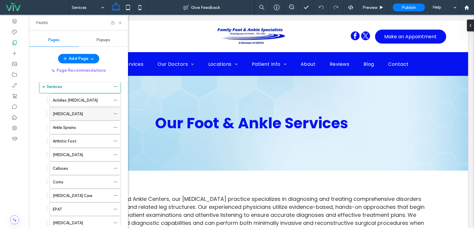
click at [76, 113] on label "[MEDICAL_DATA]" at bounding box center [68, 114] width 30 height 10
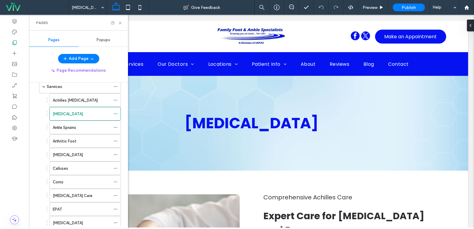
scroll to position [0, 0]
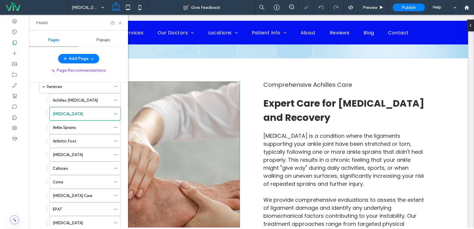
scroll to position [119, 0]
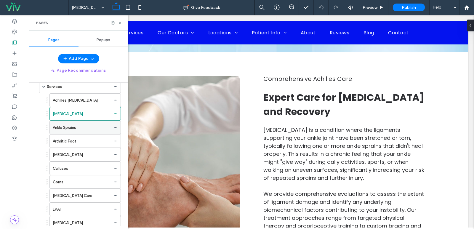
click at [74, 124] on label "Ankle Sprains" at bounding box center [64, 127] width 23 height 10
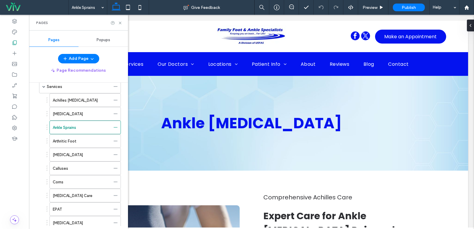
scroll to position [0, 0]
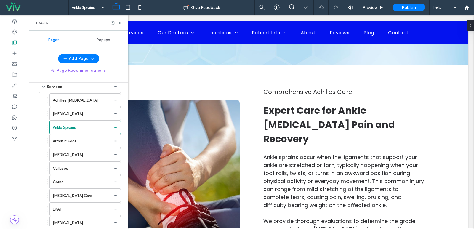
scroll to position [148, 0]
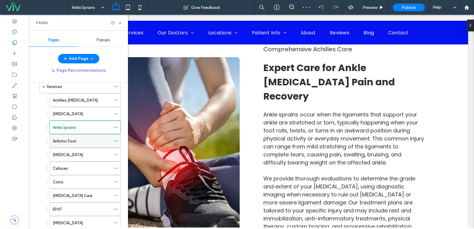
click at [74, 141] on label "Arthritic Foot" at bounding box center [65, 141] width 24 height 10
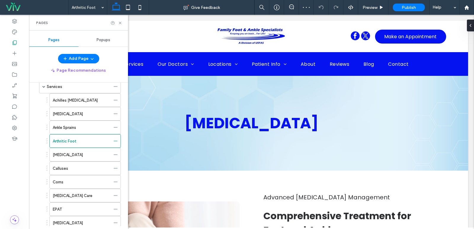
scroll to position [0, 0]
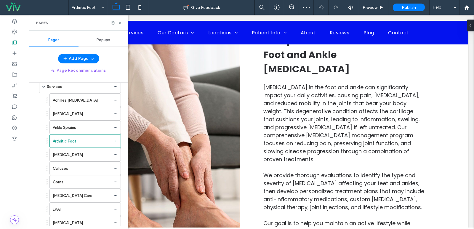
scroll to position [148, 0]
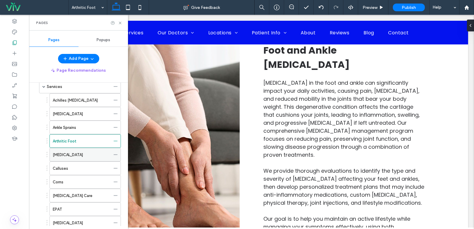
click at [87, 156] on div "[MEDICAL_DATA]" at bounding box center [82, 155] width 58 height 6
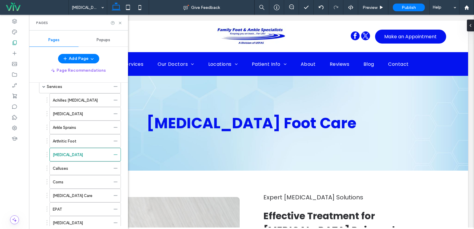
scroll to position [0, 0]
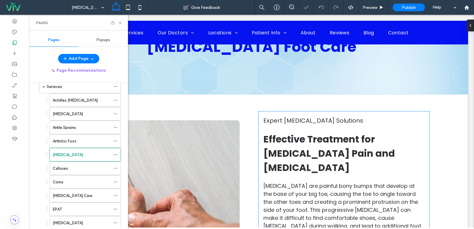
scroll to position [119, 0]
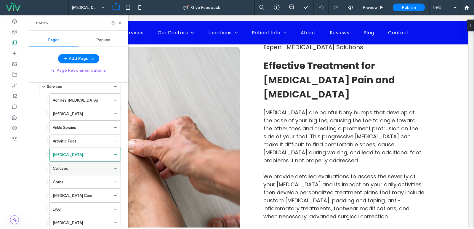
click at [86, 171] on div "Calluses" at bounding box center [82, 168] width 58 height 6
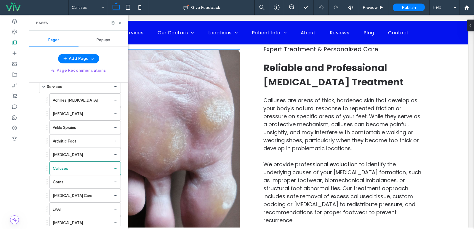
scroll to position [207, 0]
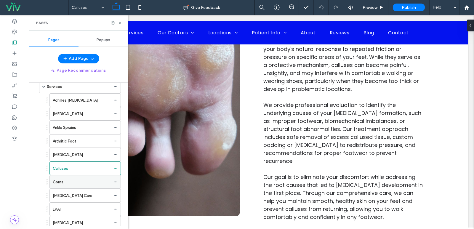
click at [76, 181] on div "Corns" at bounding box center [82, 182] width 58 height 6
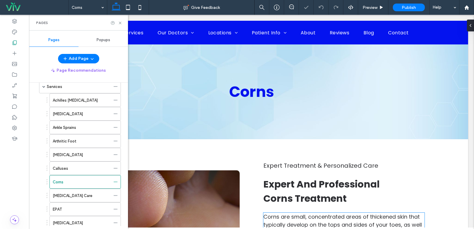
scroll to position [148, 0]
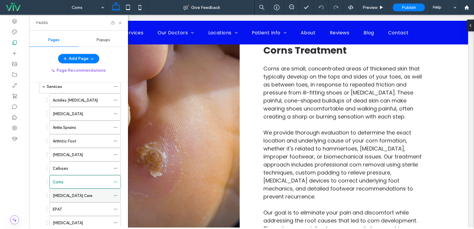
click at [67, 194] on label "Diabetic Foot Care" at bounding box center [73, 196] width 40 height 10
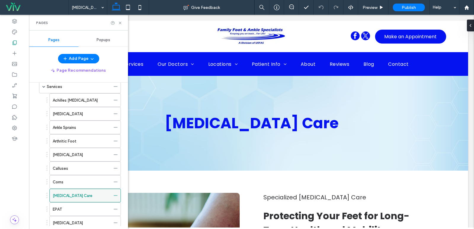
scroll to position [0, 0]
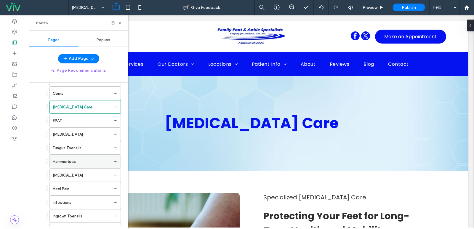
scroll to position [119, 0]
click at [71, 125] on div "EPAT" at bounding box center [82, 120] width 58 height 13
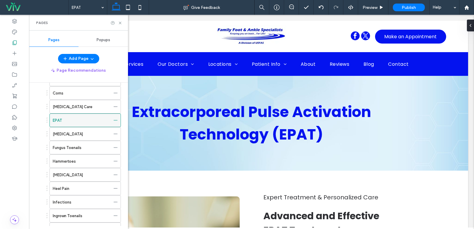
scroll to position [0, 0]
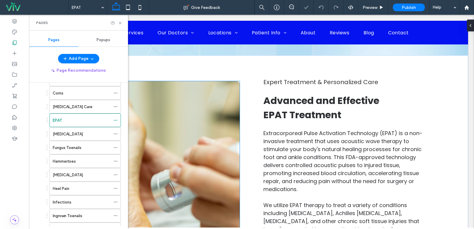
scroll to position [119, 0]
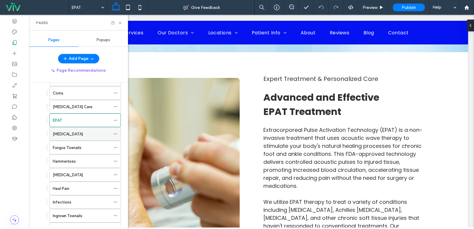
click at [78, 136] on div "[MEDICAL_DATA]" at bounding box center [82, 134] width 58 height 6
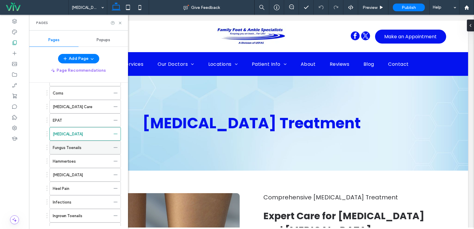
scroll to position [0, 0]
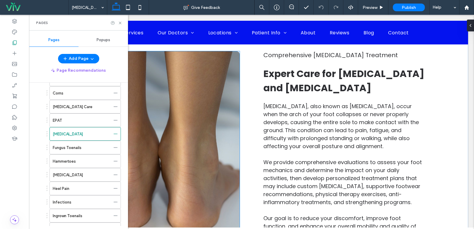
scroll to position [148, 0]
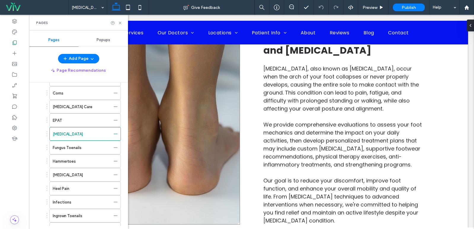
click at [199, 127] on img at bounding box center [159, 119] width 161 height 211
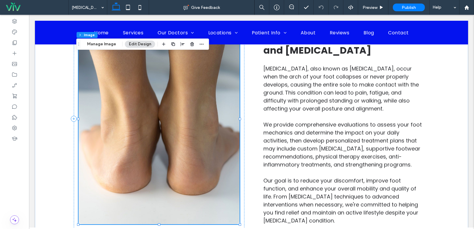
type input "**"
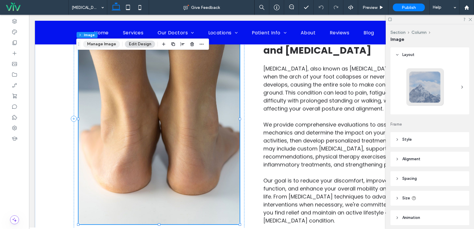
click at [107, 44] on button "Manage Image" at bounding box center [101, 44] width 37 height 7
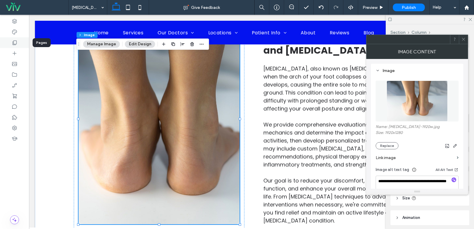
click at [20, 45] on div at bounding box center [14, 42] width 29 height 11
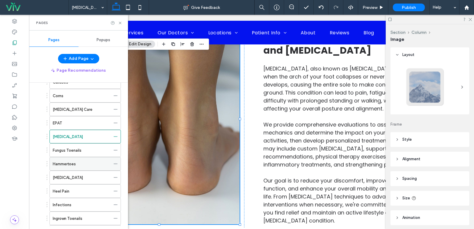
scroll to position [119, 0]
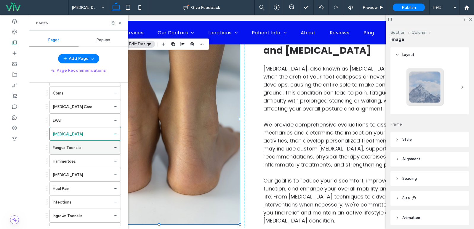
click at [75, 147] on label "Fungus Toenails" at bounding box center [67, 148] width 29 height 10
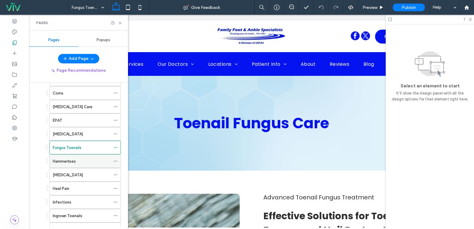
click at [85, 160] on div "Hammertoes" at bounding box center [82, 161] width 58 height 6
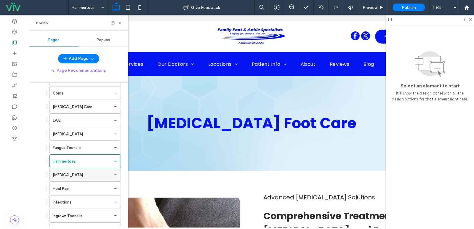
click at [82, 174] on div "[MEDICAL_DATA]" at bounding box center [82, 175] width 58 height 6
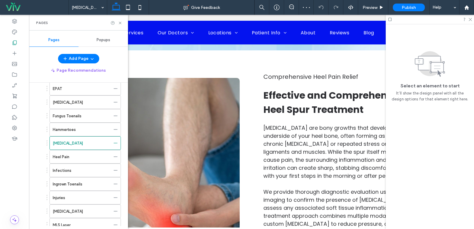
scroll to position [148, 0]
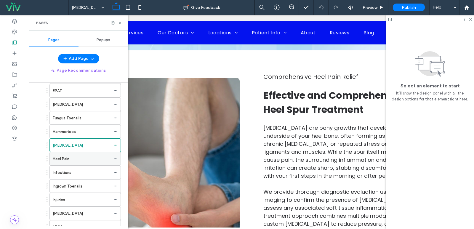
click at [69, 159] on div "Heel Pain" at bounding box center [82, 159] width 58 height 6
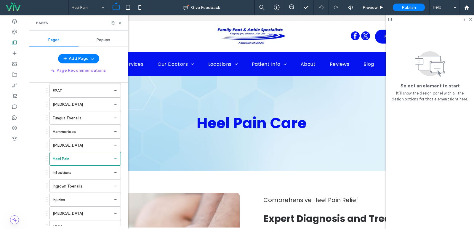
scroll to position [0, 0]
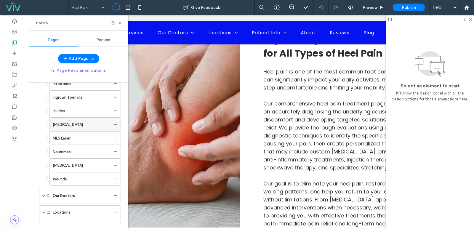
scroll to position [207, 0]
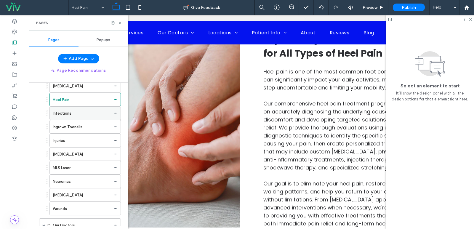
click at [77, 117] on div "Infections" at bounding box center [82, 113] width 58 height 13
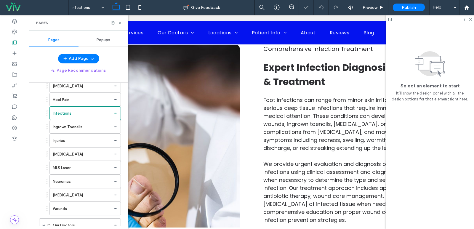
scroll to position [148, 0]
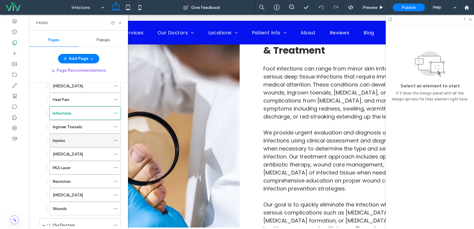
click at [74, 143] on div "Injuries" at bounding box center [82, 140] width 58 height 6
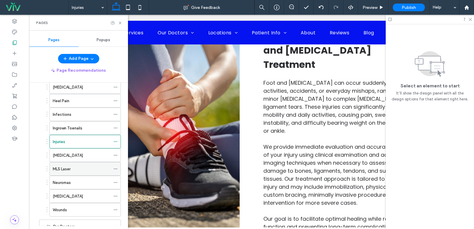
scroll to position [207, 0]
click at [83, 157] on div "[MEDICAL_DATA]" at bounding box center [82, 154] width 58 height 13
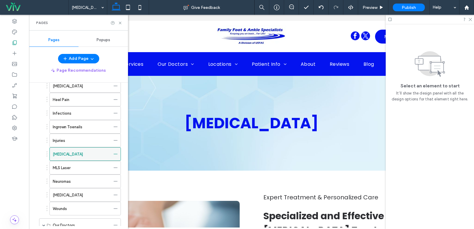
scroll to position [0, 0]
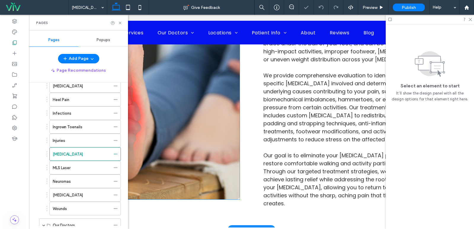
scroll to position [207, 0]
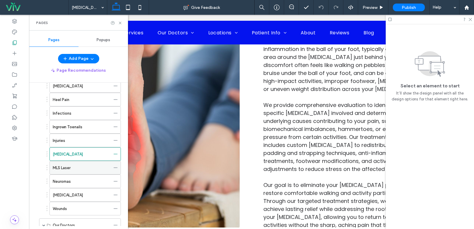
click at [84, 170] on div "MLS Laser" at bounding box center [82, 168] width 58 height 6
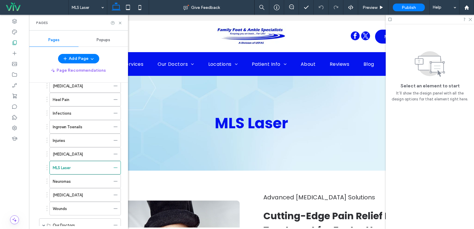
scroll to position [0, 0]
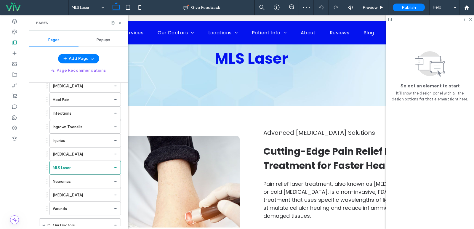
scroll to position [148, 0]
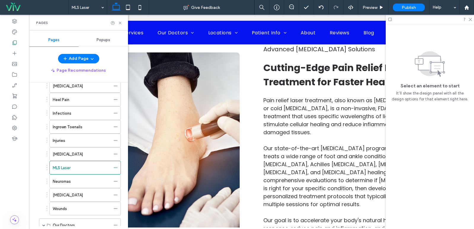
click at [86, 185] on div "Neuromas" at bounding box center [82, 181] width 58 height 13
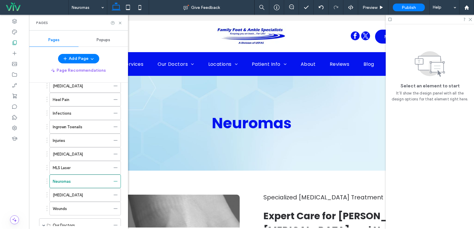
scroll to position [0, 0]
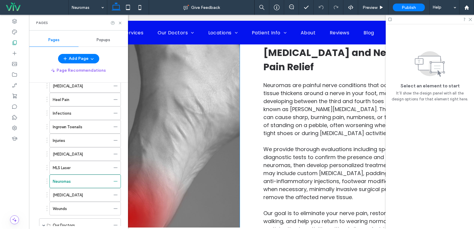
scroll to position [178, 0]
click at [217, 164] on img at bounding box center [159, 132] width 161 height 230
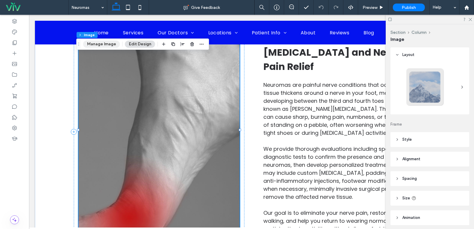
click at [108, 42] on button "Manage Image" at bounding box center [101, 44] width 37 height 7
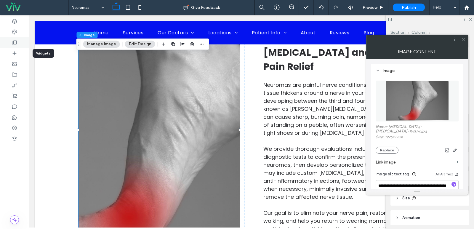
click at [22, 47] on div at bounding box center [14, 42] width 29 height 11
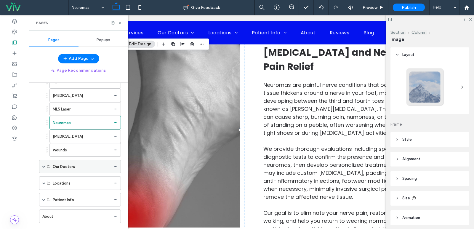
scroll to position [267, 0]
click at [77, 147] on div "Wounds" at bounding box center [82, 149] width 58 height 6
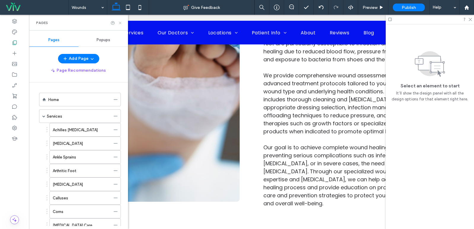
click at [119, 22] on icon at bounding box center [120, 23] width 4 height 4
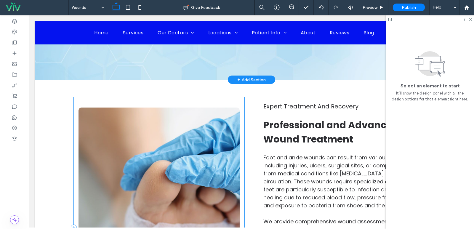
scroll to position [89, 0]
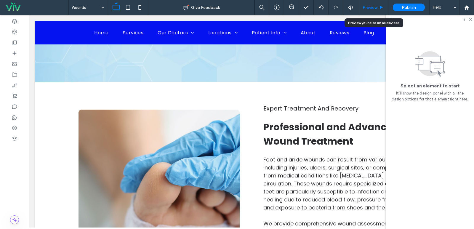
click at [371, 8] on span "Preview" at bounding box center [370, 7] width 15 height 5
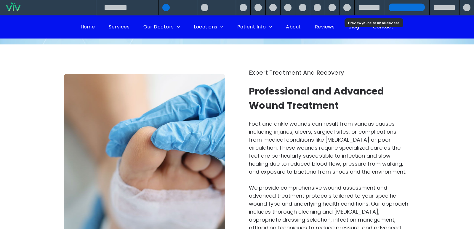
scroll to position [89, 0]
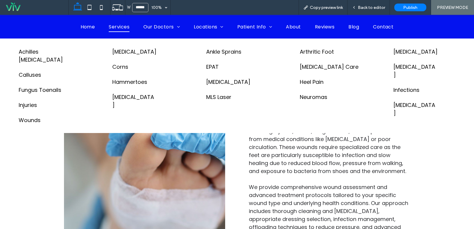
click at [119, 27] on span "Services" at bounding box center [119, 26] width 21 height 10
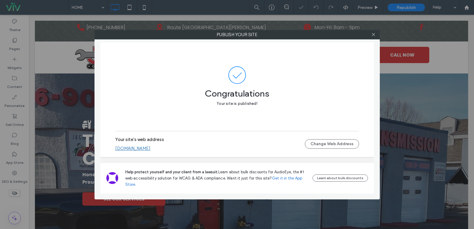
click at [147, 148] on link "[DOMAIN_NAME]" at bounding box center [132, 148] width 35 height 5
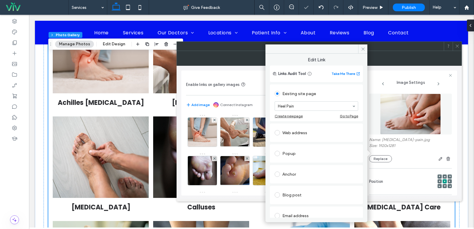
scroll to position [51, 0]
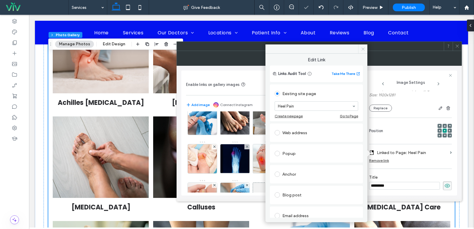
click at [361, 48] on icon at bounding box center [363, 49] width 4 height 4
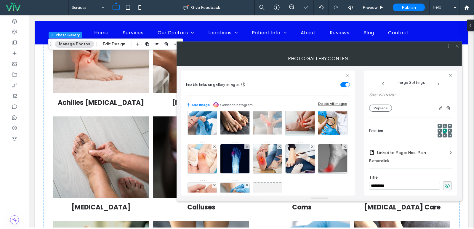
click at [246, 135] on img at bounding box center [268, 120] width 44 height 29
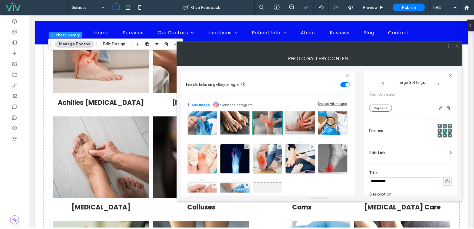
click at [424, 153] on label "Edit Link" at bounding box center [408, 152] width 79 height 11
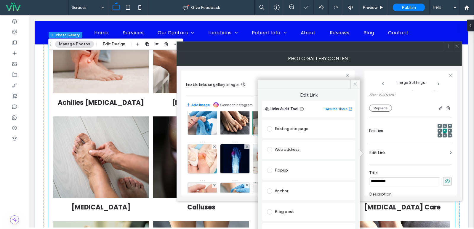
click at [285, 126] on div "Existing site page" at bounding box center [309, 128] width 84 height 9
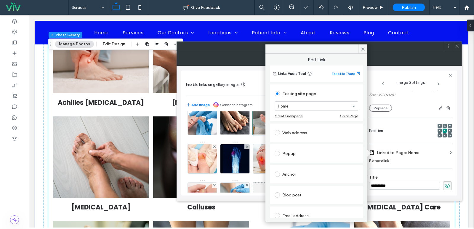
click at [287, 139] on div "Web address" at bounding box center [316, 133] width 93 height 18
type input "***"
click at [363, 47] on icon at bounding box center [363, 49] width 4 height 4
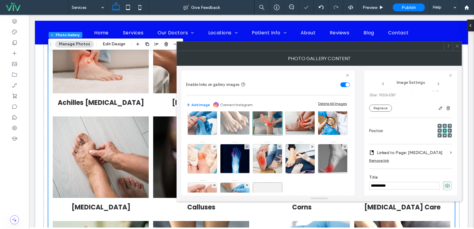
click at [255, 125] on img at bounding box center [235, 120] width 39 height 29
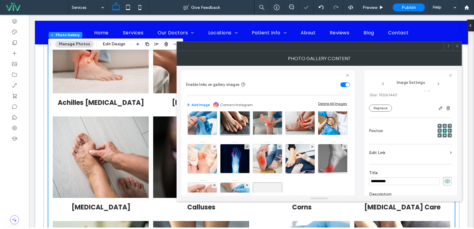
click at [423, 152] on label "Edit Link" at bounding box center [408, 152] width 79 height 11
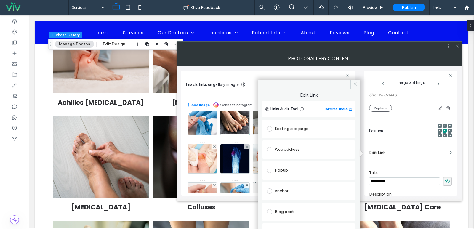
click at [290, 126] on div "Existing site page" at bounding box center [309, 128] width 84 height 9
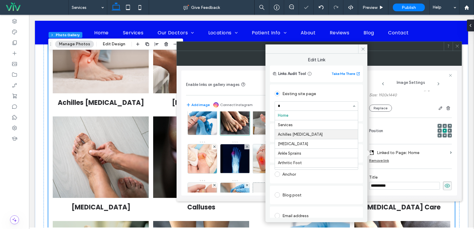
type input "**"
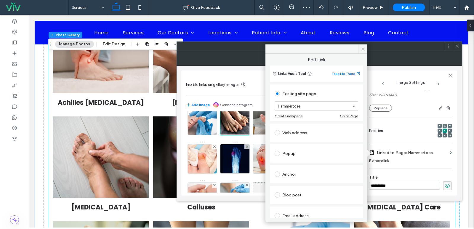
click at [361, 46] on span at bounding box center [362, 48] width 9 height 9
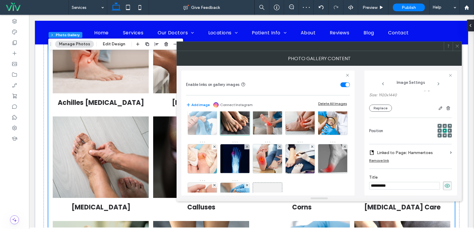
click at [224, 122] on img at bounding box center [203, 120] width 44 height 29
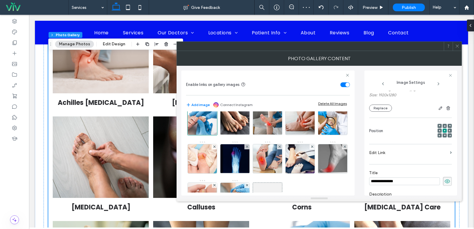
click at [394, 153] on label "Edit Link" at bounding box center [408, 152] width 79 height 11
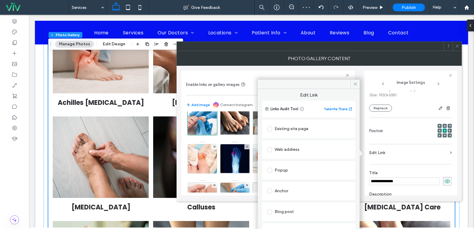
click at [310, 129] on div "Existing site page" at bounding box center [309, 128] width 84 height 9
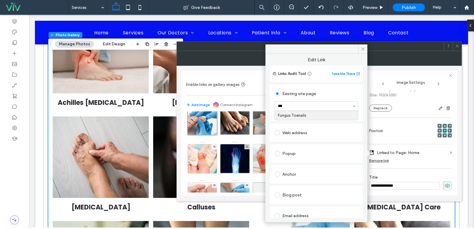
type input "****"
click at [363, 47] on icon at bounding box center [363, 49] width 4 height 4
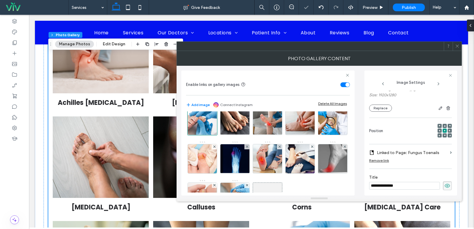
click at [311, 96] on img at bounding box center [333, 81] width 44 height 29
click at [404, 150] on label "Edit Link" at bounding box center [408, 152] width 79 height 11
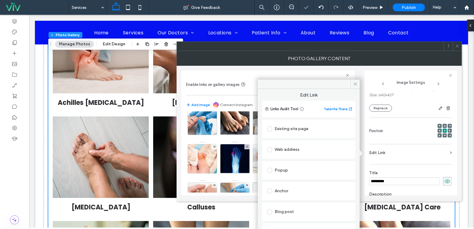
click at [306, 127] on div "Existing site page" at bounding box center [309, 128] width 84 height 9
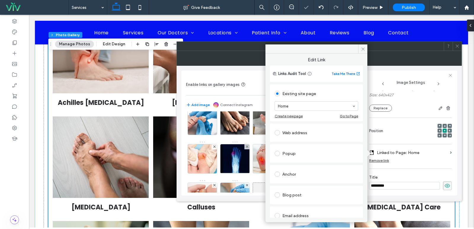
click at [289, 142] on div "Existing site page Home Create new page Go to Page Web address Popup Anchor Blo…" at bounding box center [316, 174] width 93 height 183
type input "***"
click at [364, 48] on icon at bounding box center [363, 49] width 4 height 4
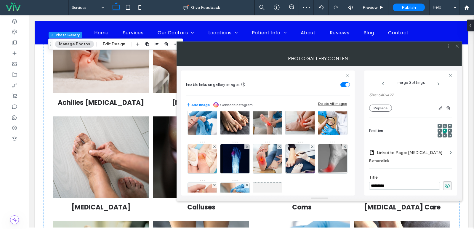
click at [279, 96] on img at bounding box center [301, 81] width 44 height 29
click at [426, 163] on div "Name: laser-ankle-treatment-7a587f32.jpg Size: 1920x1280 Replace Position Edit …" at bounding box center [410, 176] width 83 height 273
click at [408, 154] on label "Edit Link" at bounding box center [408, 152] width 79 height 11
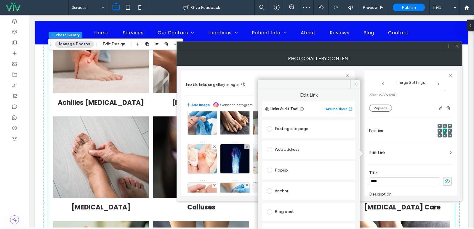
click at [311, 130] on div "Existing site page" at bounding box center [309, 128] width 84 height 9
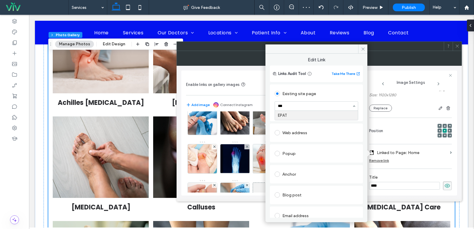
type input "****"
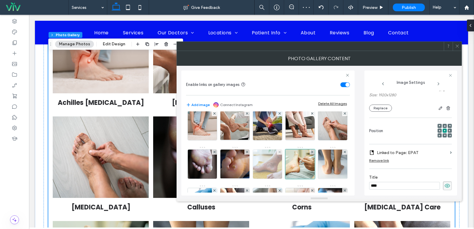
scroll to position [0, 0]
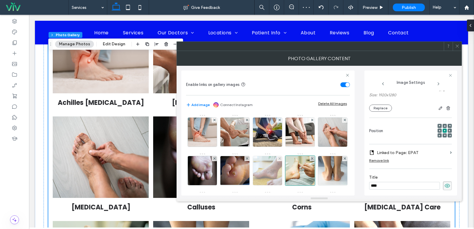
click at [289, 169] on img at bounding box center [268, 170] width 44 height 29
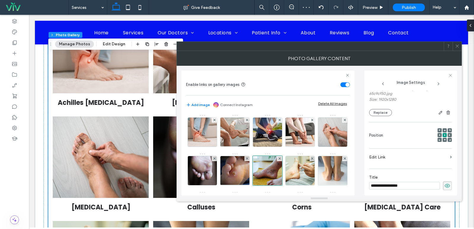
click at [407, 157] on label "Edit Link" at bounding box center [408, 157] width 79 height 11
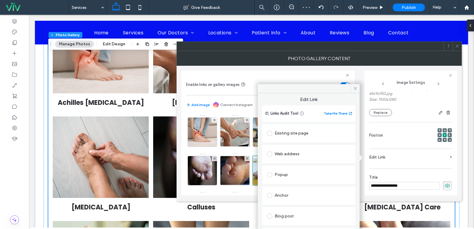
click at [303, 130] on div "Existing site page" at bounding box center [309, 133] width 84 height 9
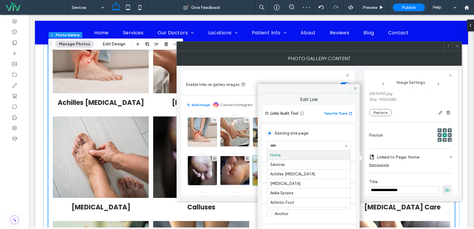
type input "*"
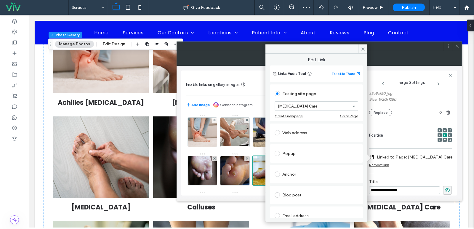
click at [364, 46] on span at bounding box center [362, 48] width 9 height 9
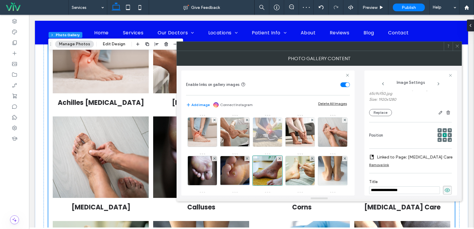
click at [270, 122] on img at bounding box center [268, 132] width 44 height 29
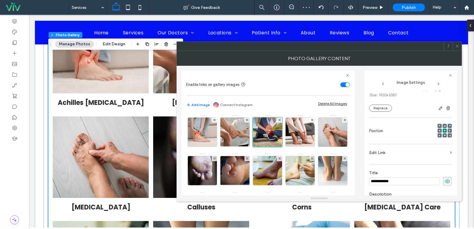
click at [404, 153] on label "Edit Link" at bounding box center [408, 152] width 79 height 11
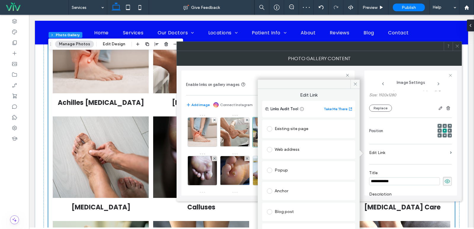
click at [286, 125] on div "Existing site page" at bounding box center [309, 128] width 84 height 9
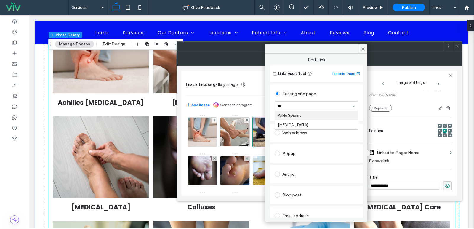
type input "*"
click at [363, 47] on icon at bounding box center [363, 49] width 4 height 4
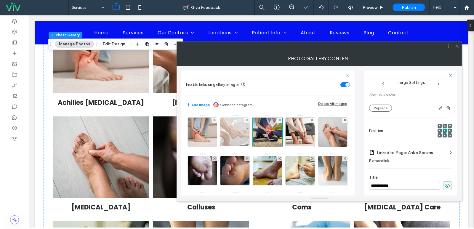
click at [241, 136] on img at bounding box center [235, 132] width 44 height 29
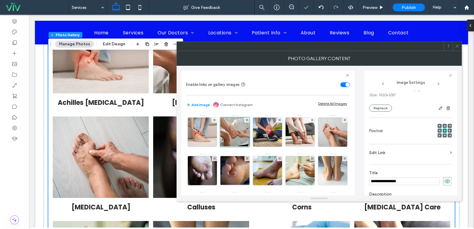
click at [395, 150] on label "Edit Link" at bounding box center [408, 152] width 79 height 11
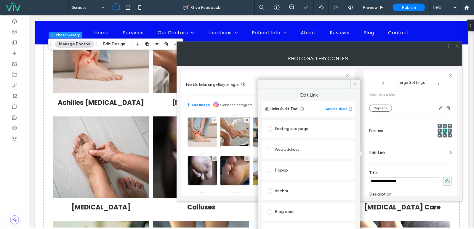
click at [305, 128] on div "Existing site page" at bounding box center [309, 128] width 84 height 9
click at [292, 137] on div "Home" at bounding box center [309, 141] width 84 height 9
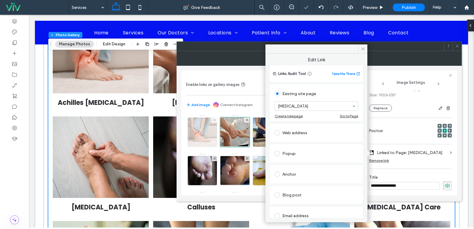
click at [191, 139] on img at bounding box center [203, 132] width 44 height 29
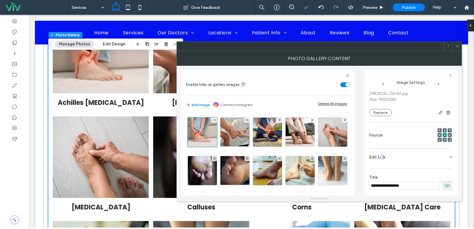
click at [382, 152] on label "Edit Link" at bounding box center [408, 157] width 79 height 11
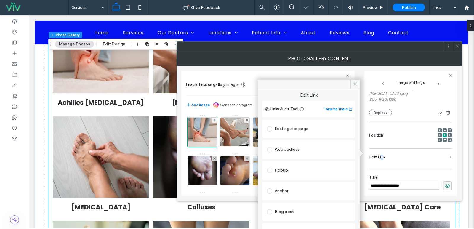
click at [313, 128] on div "Existing site page" at bounding box center [309, 128] width 84 height 9
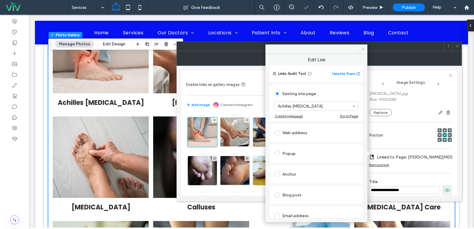
click at [360, 48] on span at bounding box center [362, 48] width 9 height 9
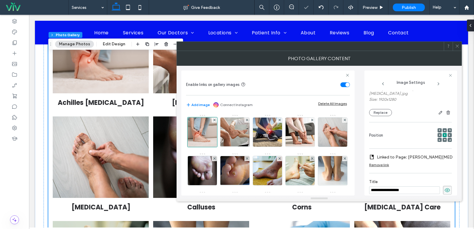
click at [457, 46] on icon at bounding box center [457, 46] width 4 height 4
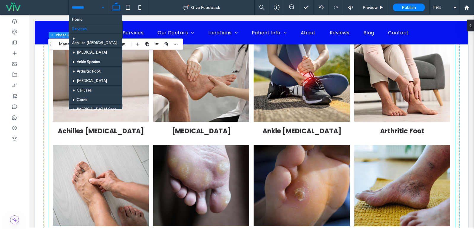
scroll to position [267, 0]
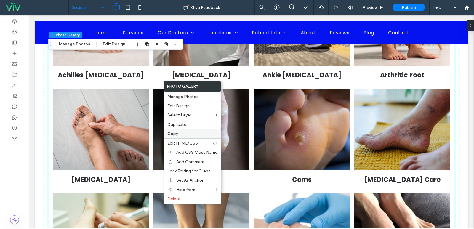
click at [177, 133] on span "Copy" at bounding box center [172, 133] width 11 height 5
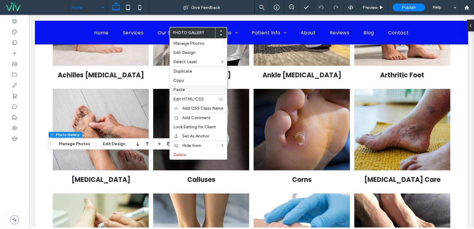
click at [178, 89] on span "Paste" at bounding box center [179, 89] width 12 height 5
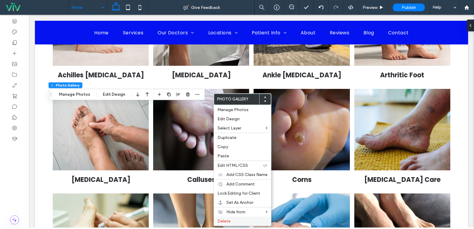
click at [222, 220] on span "Delete" at bounding box center [223, 221] width 13 height 5
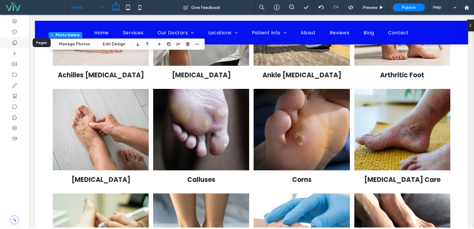
click at [9, 42] on div at bounding box center [14, 42] width 29 height 11
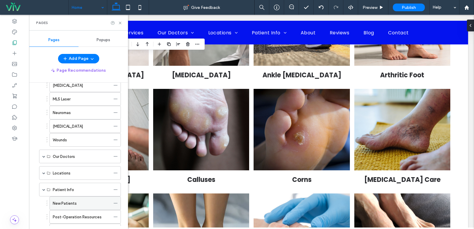
scroll to position [264, 0]
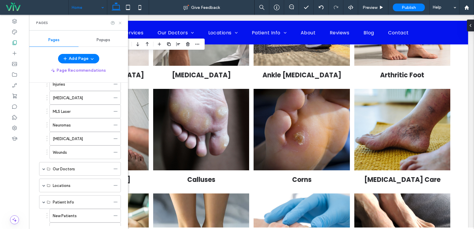
click at [119, 21] on icon at bounding box center [120, 23] width 4 height 4
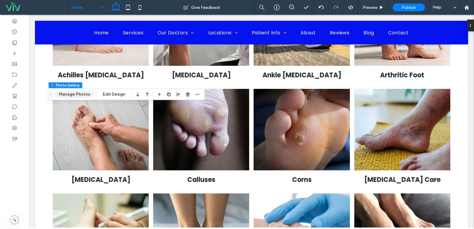
click at [65, 95] on button "Manage Photos" at bounding box center [74, 94] width 39 height 7
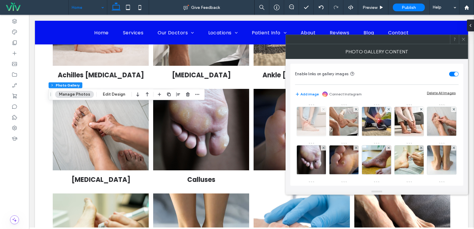
click at [323, 109] on use at bounding box center [323, 109] width 2 height 2
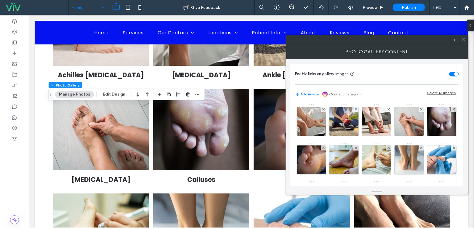
click at [323, 109] on use at bounding box center [323, 109] width 2 height 2
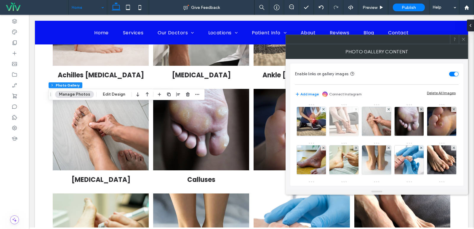
click at [356, 108] on icon at bounding box center [356, 109] width 2 height 2
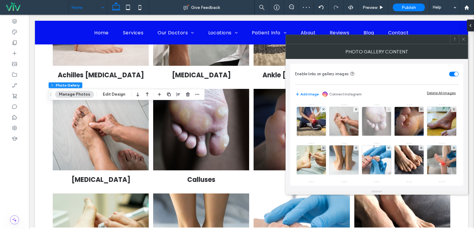
click at [389, 110] on use at bounding box center [388, 109] width 2 height 2
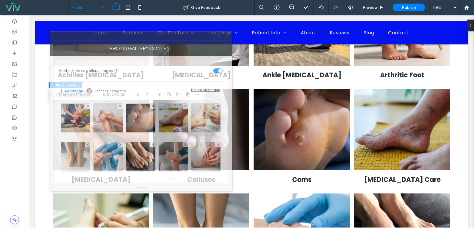
drag, startPoint x: 367, startPoint y: 43, endPoint x: 133, endPoint y: 39, distance: 233.8
click at [133, 39] on div at bounding box center [132, 36] width 164 height 9
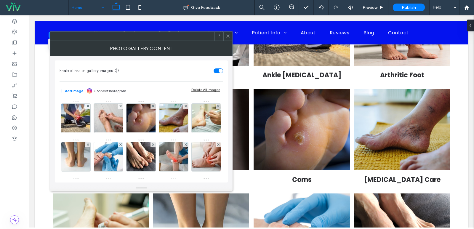
click at [228, 36] on use at bounding box center [227, 36] width 3 height 3
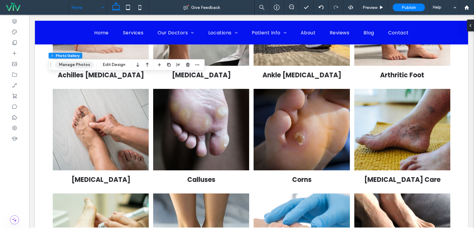
click at [67, 64] on button "Manage Photos" at bounding box center [74, 64] width 39 height 7
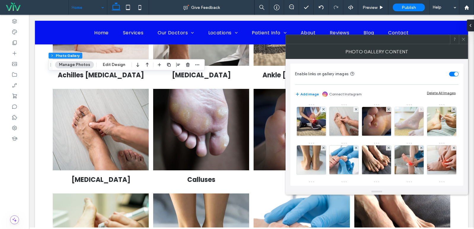
click at [420, 107] on span at bounding box center [421, 109] width 2 height 5
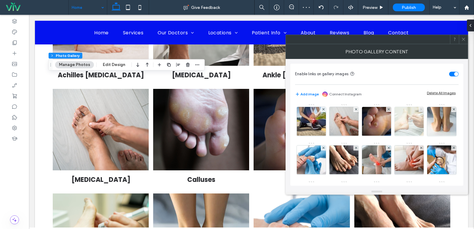
click at [420, 108] on use at bounding box center [421, 109] width 2 height 2
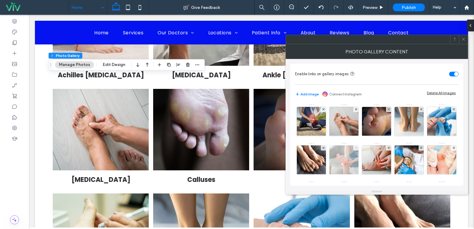
click at [357, 146] on span at bounding box center [356, 147] width 2 height 5
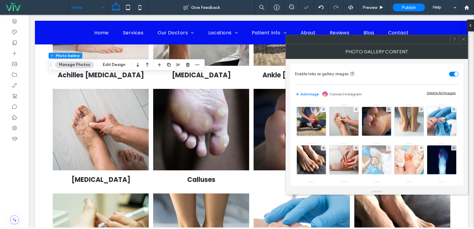
scroll to position [30, 0]
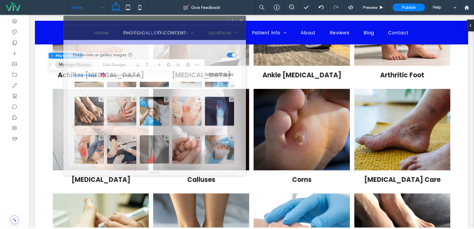
drag, startPoint x: 381, startPoint y: 41, endPoint x: 164, endPoint y: 29, distance: 217.8
click at [164, 25] on div at bounding box center [146, 20] width 164 height 9
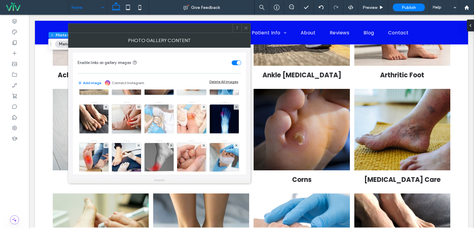
click at [172, 107] on icon at bounding box center [171, 107] width 2 height 2
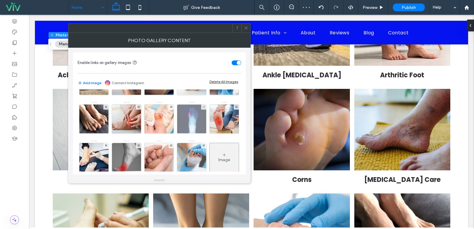
click at [201, 110] on div at bounding box center [203, 107] width 5 height 5
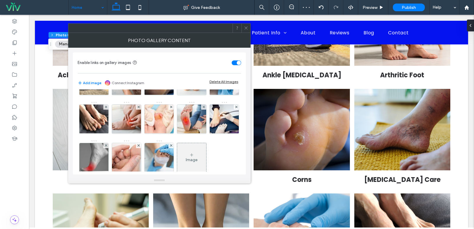
click at [201, 110] on div at bounding box center [203, 107] width 5 height 5
click at [234, 110] on div at bounding box center [236, 107] width 5 height 5
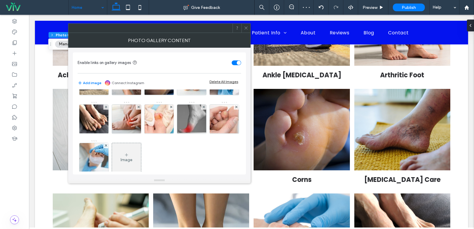
click at [201, 110] on div at bounding box center [203, 107] width 5 height 5
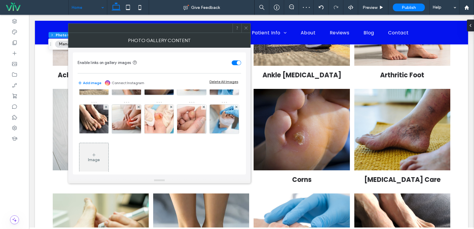
click at [201, 110] on div at bounding box center [203, 107] width 5 height 5
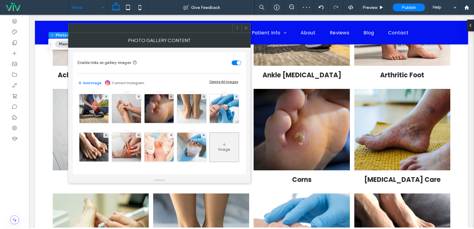
click at [201, 138] on div at bounding box center [203, 135] width 5 height 5
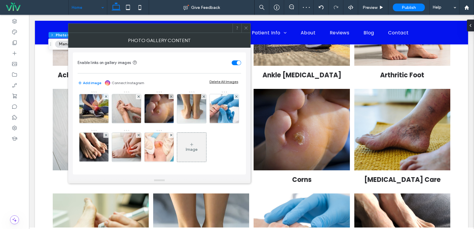
click at [247, 28] on icon at bounding box center [246, 28] width 4 height 4
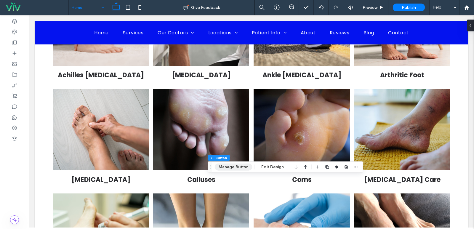
click at [239, 170] on button "Manage Button" at bounding box center [234, 167] width 38 height 7
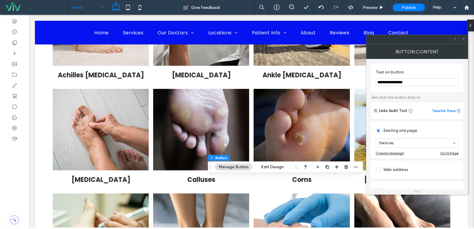
click at [466, 42] on div at bounding box center [463, 39] width 9 height 9
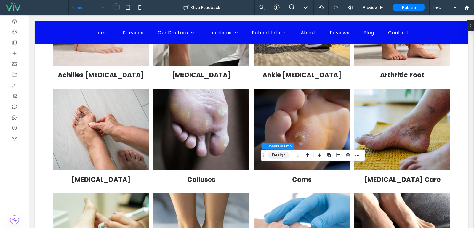
click at [286, 157] on button "Design" at bounding box center [278, 155] width 21 height 7
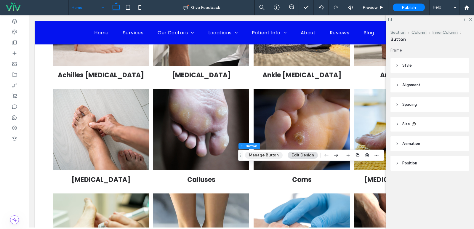
click at [265, 156] on button "Manage Button" at bounding box center [264, 155] width 38 height 7
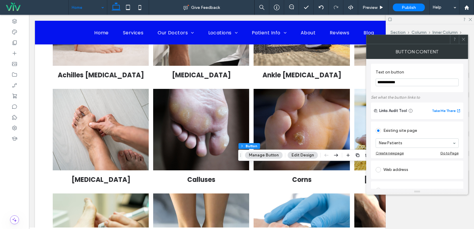
click at [466, 41] on div at bounding box center [463, 39] width 9 height 9
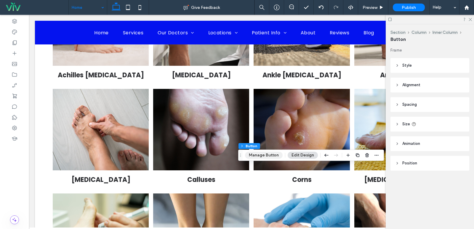
click at [271, 159] on button "Manage Button" at bounding box center [264, 155] width 38 height 7
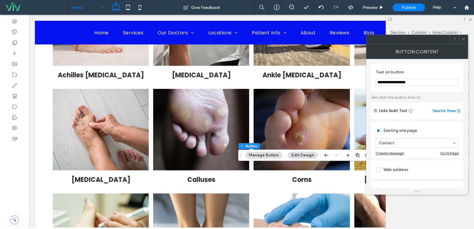
click at [465, 41] on icon at bounding box center [463, 39] width 4 height 4
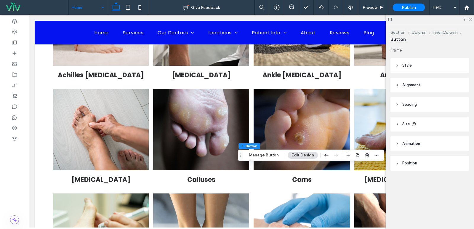
click at [471, 18] on icon at bounding box center [470, 19] width 4 height 4
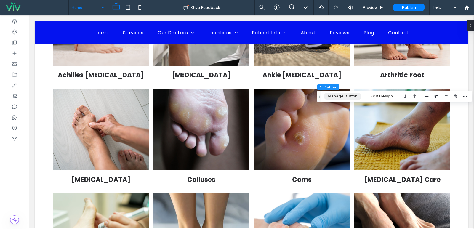
click at [341, 98] on button "Manage Button" at bounding box center [343, 96] width 38 height 7
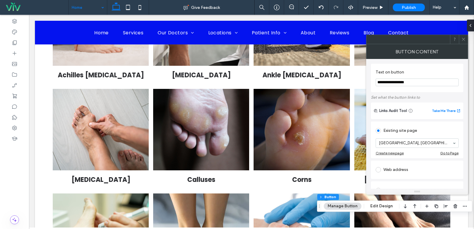
click at [465, 40] on icon at bounding box center [463, 39] width 4 height 4
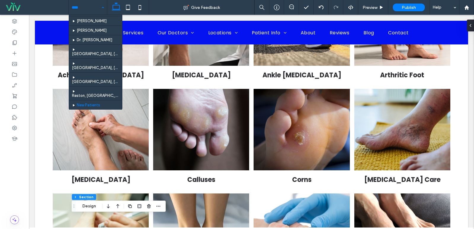
scroll to position [296, 0]
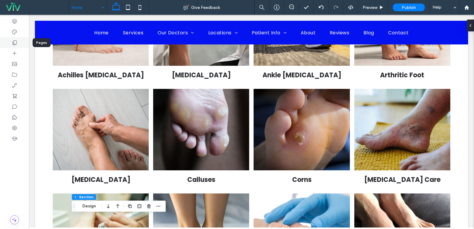
click at [17, 43] on icon at bounding box center [15, 43] width 6 height 6
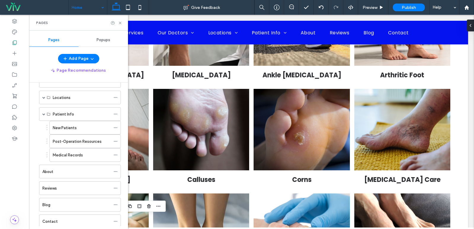
scroll to position [356, 0]
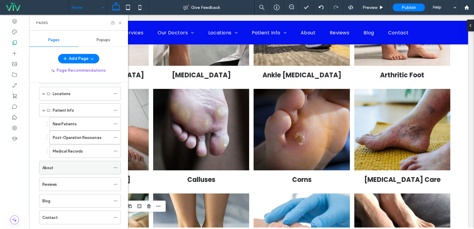
click at [78, 171] on div "About" at bounding box center [76, 168] width 68 height 6
click at [120, 20] on div "Pages" at bounding box center [78, 23] width 99 height 16
click at [123, 22] on div "Pages" at bounding box center [78, 23] width 99 height 16
click at [121, 22] on icon at bounding box center [120, 23] width 4 height 4
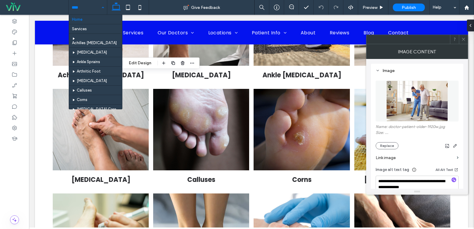
type input "**"
click at [395, 109] on img at bounding box center [417, 101] width 62 height 41
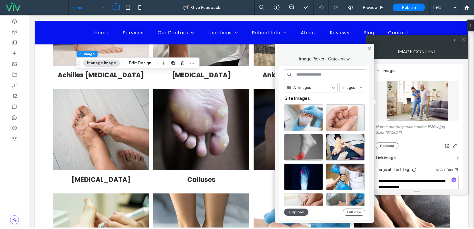
click at [295, 215] on button "Upload" at bounding box center [296, 212] width 24 height 7
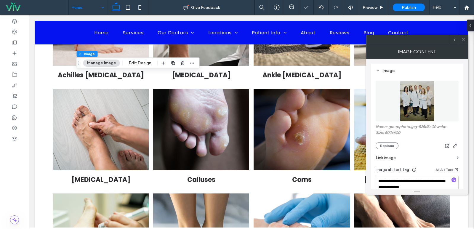
click at [464, 42] on span at bounding box center [463, 39] width 4 height 9
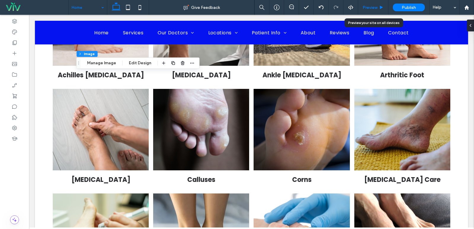
click at [369, 9] on span "Preview" at bounding box center [370, 7] width 15 height 5
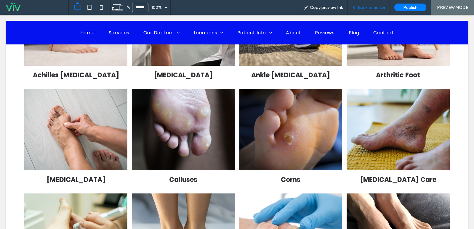
click at [374, 7] on span "Back to editor" at bounding box center [371, 7] width 27 height 5
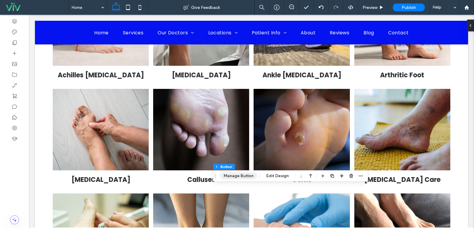
click at [233, 175] on button "Manage Button" at bounding box center [239, 175] width 38 height 7
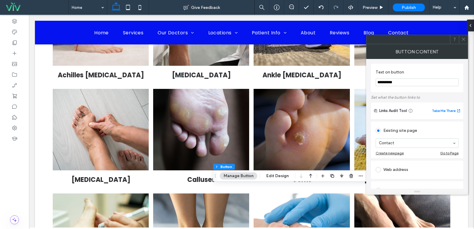
click at [464, 39] on icon at bounding box center [463, 39] width 4 height 4
